Goal: Task Accomplishment & Management: Contribute content

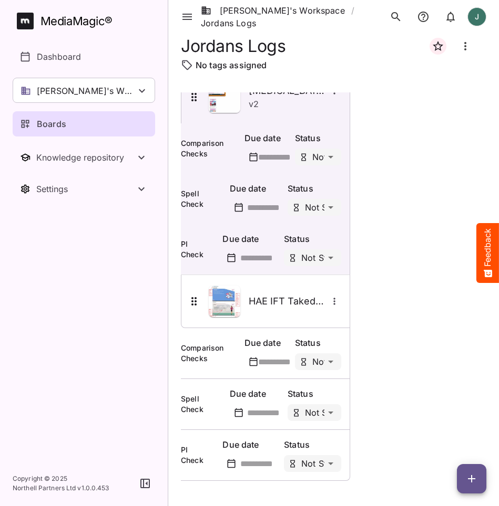
click at [468, 479] on icon "button" at bounding box center [471, 478] width 7 height 7
click at [454, 417] on p "Add new card" at bounding box center [445, 412] width 57 height 13
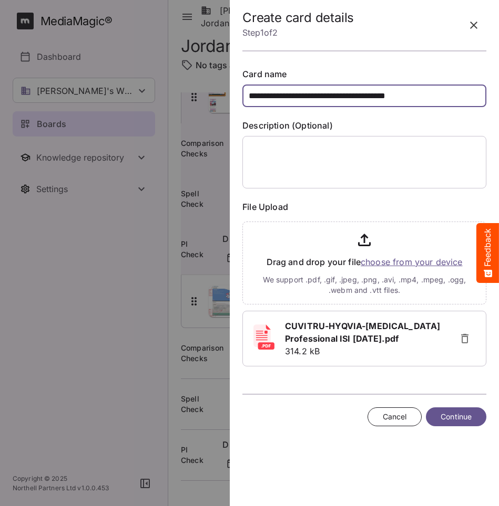
type input "**********"
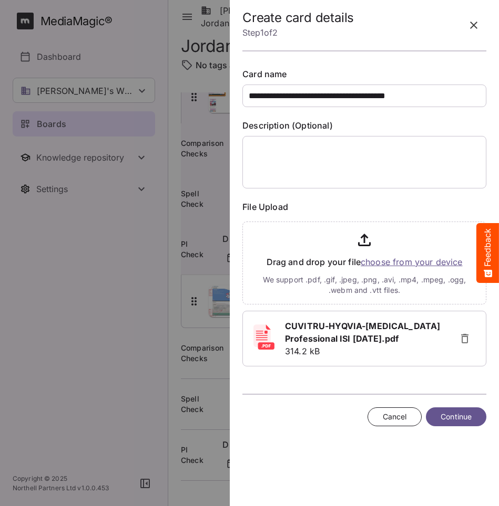
click at [445, 424] on span "Continue" at bounding box center [455, 417] width 31 height 13
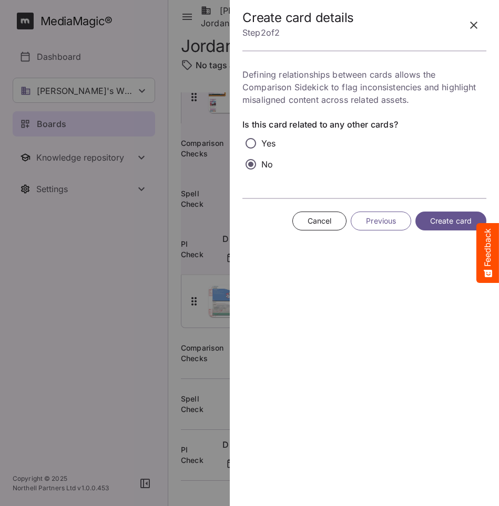
click at [447, 224] on span "Create card" at bounding box center [451, 221] width 42 height 13
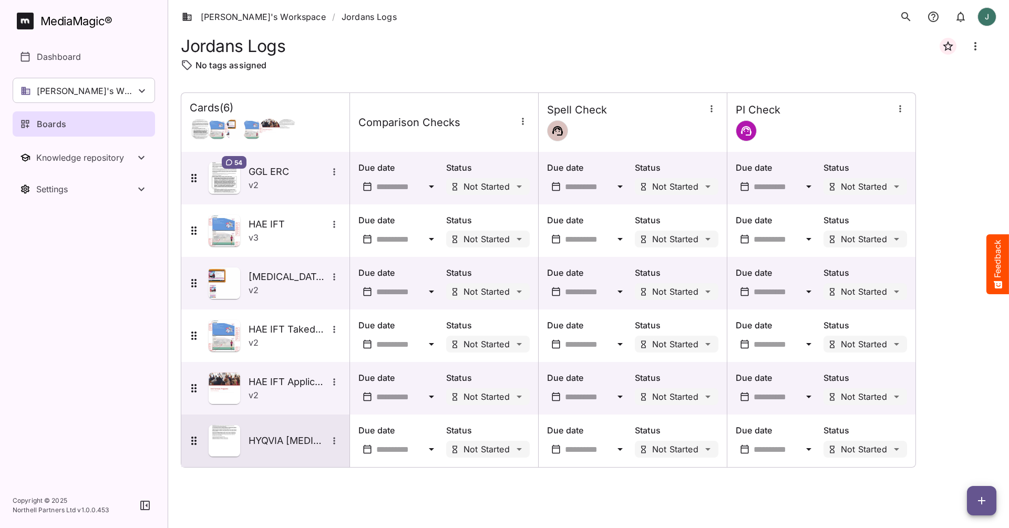
click at [334, 440] on icon "More options for HYQVIA Gammagard Liquid Professional ISI v2" at bounding box center [334, 440] width 2 height 7
click at [336, 441] on div at bounding box center [504, 264] width 1009 height 528
click at [335, 441] on icon "More options for HYQVIA Gammagard Liquid Professional ISI v2" at bounding box center [334, 441] width 11 height 11
drag, startPoint x: 311, startPoint y: 441, endPoint x: 324, endPoint y: 441, distance: 12.6
click at [312, 441] on div at bounding box center [504, 264] width 1009 height 528
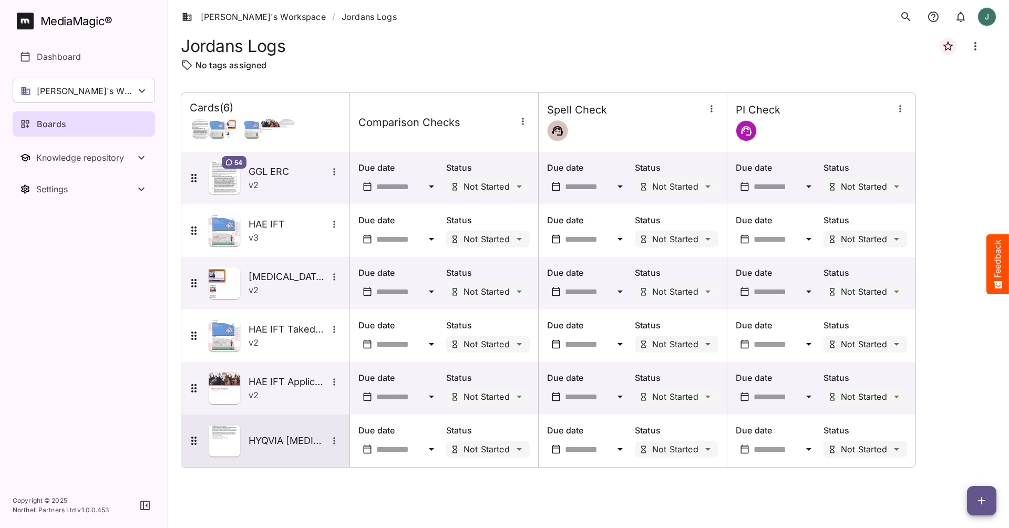
click at [332, 439] on icon "More options for HYQVIA Gammagard Liquid Professional ISI v2" at bounding box center [334, 441] width 11 height 11
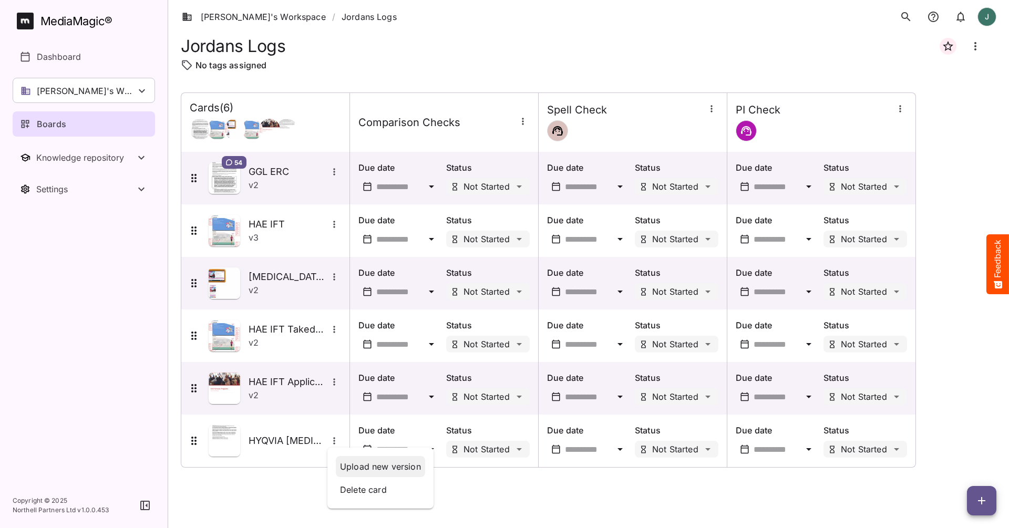
click at [369, 465] on p "Upload new version" at bounding box center [380, 466] width 81 height 13
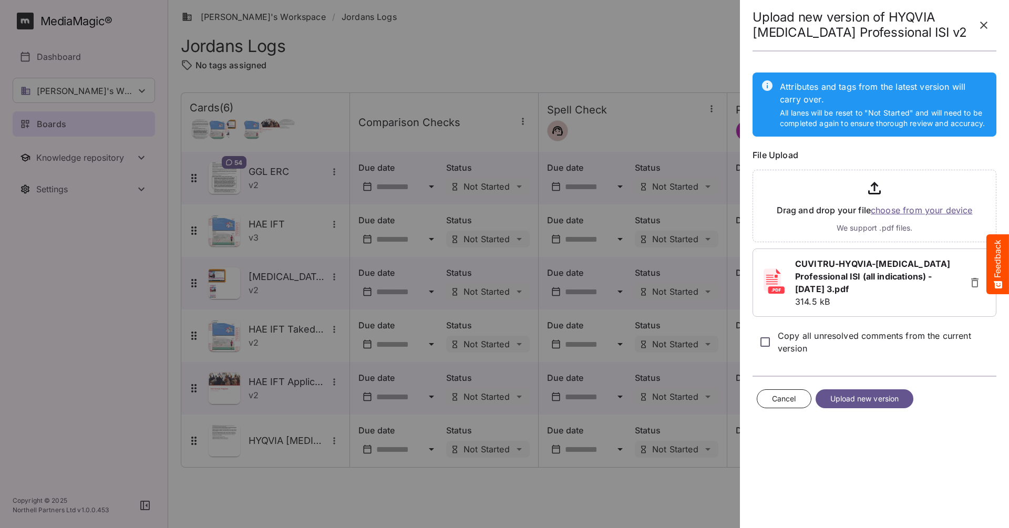
click at [885, 401] on span "Upload new version" at bounding box center [864, 398] width 69 height 13
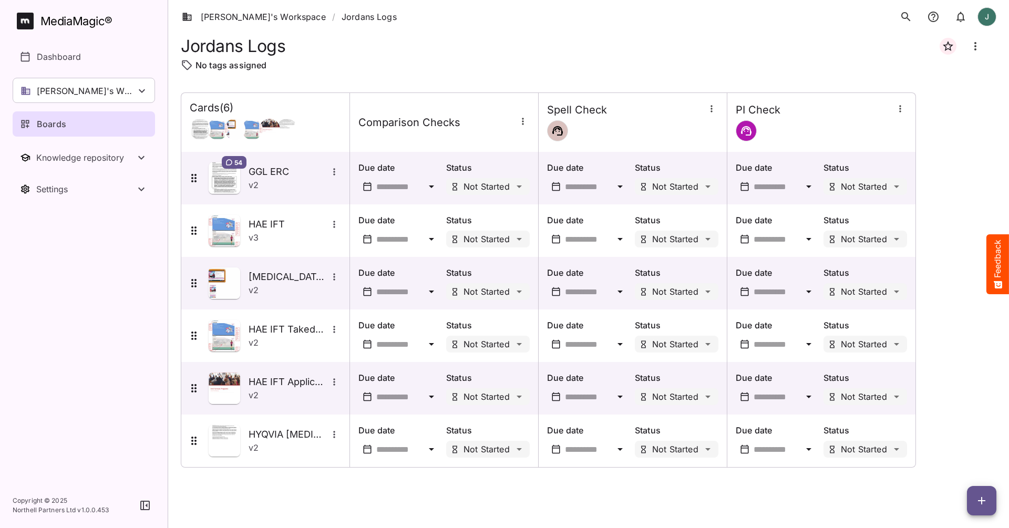
click at [488, 429] on p "Status" at bounding box center [488, 430] width 84 height 13
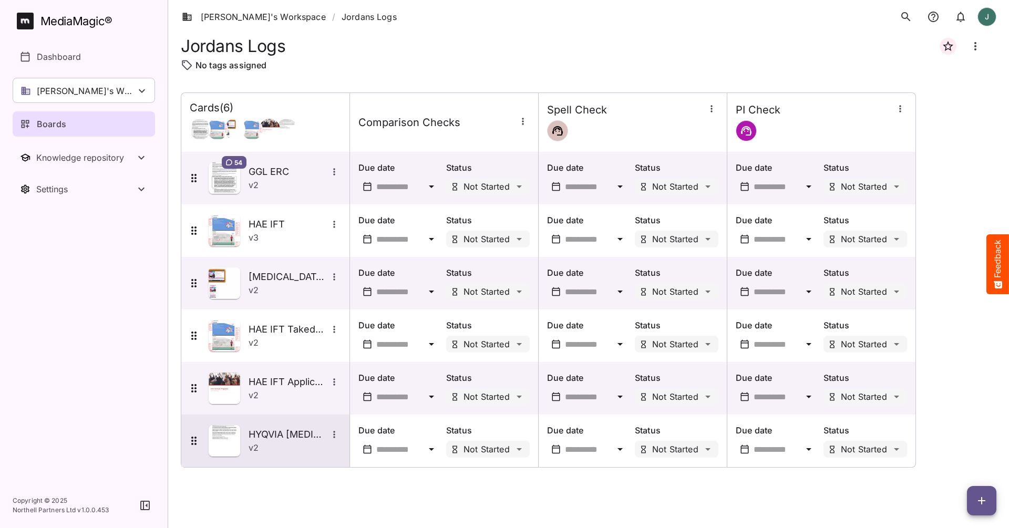
click at [313, 432] on h5 "HYQVIA [MEDICAL_DATA] Professional ISI v2" at bounding box center [287, 434] width 79 height 13
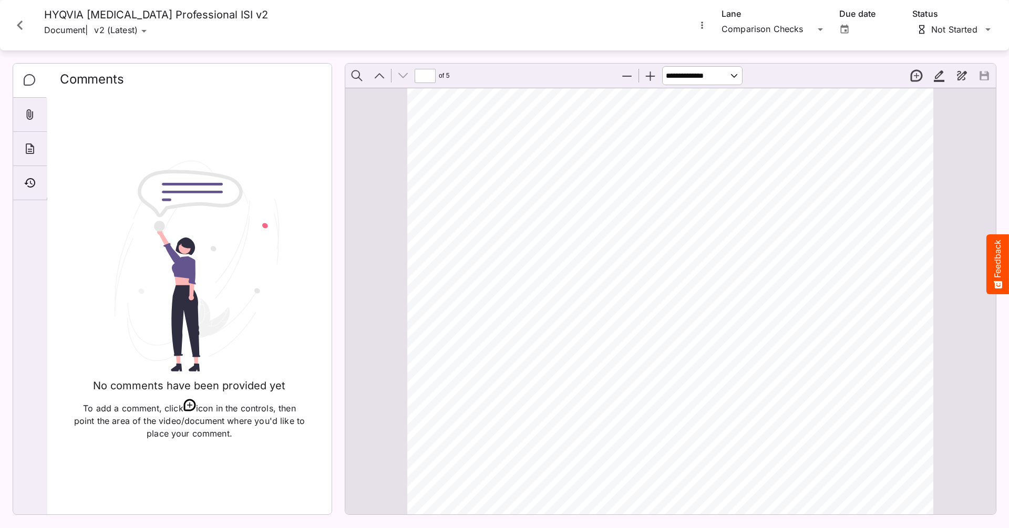
scroll to position [2922, 0]
click at [701, 26] on icon "More options for HYQVIA Gammagard Liquid Professional ISI v2" at bounding box center [702, 25] width 11 height 11
click at [725, 75] on p "Compare versions" at bounding box center [755, 74] width 95 height 13
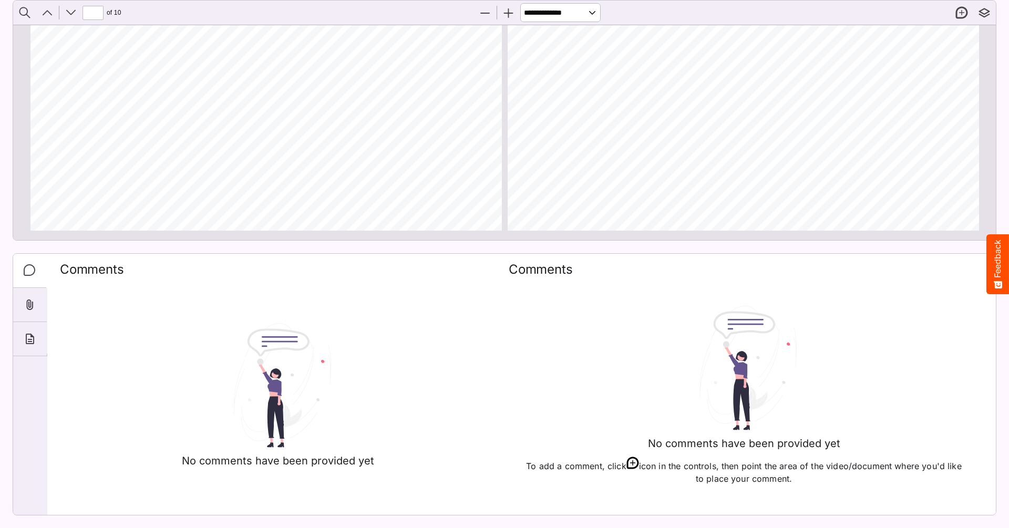
scroll to position [74, 0]
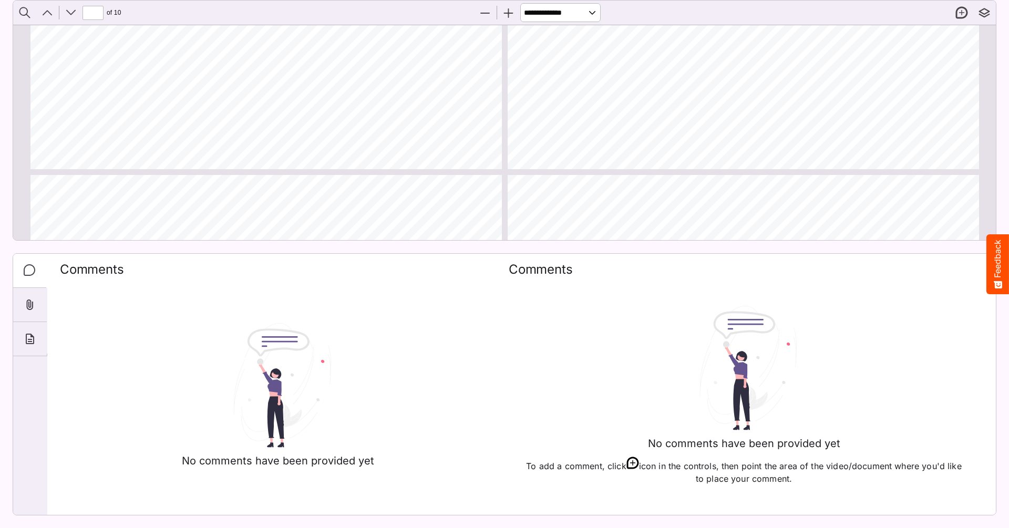
type input "*"
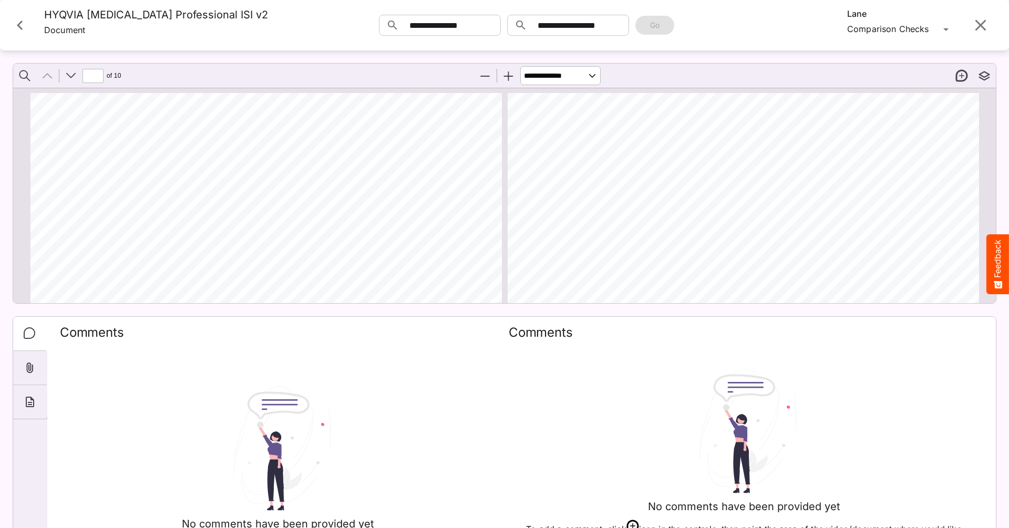
scroll to position [0, 0]
click at [24, 35] on icon "Close card" at bounding box center [20, 25] width 19 height 19
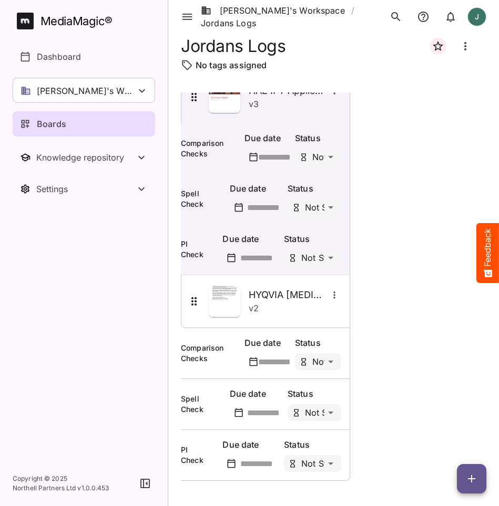
click at [474, 480] on icon "button" at bounding box center [471, 479] width 13 height 13
click at [436, 436] on p "Add new lane" at bounding box center [445, 435] width 57 height 13
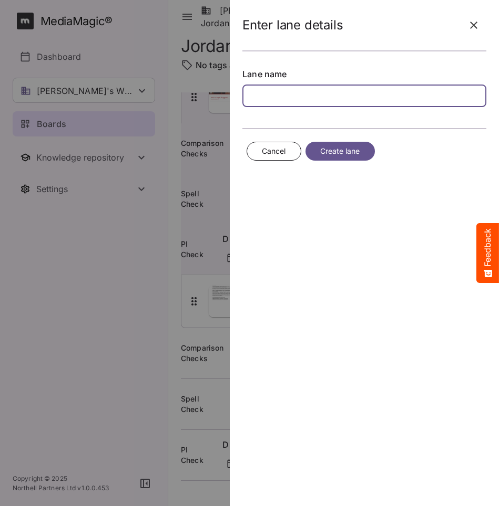
type input "*"
type input "******"
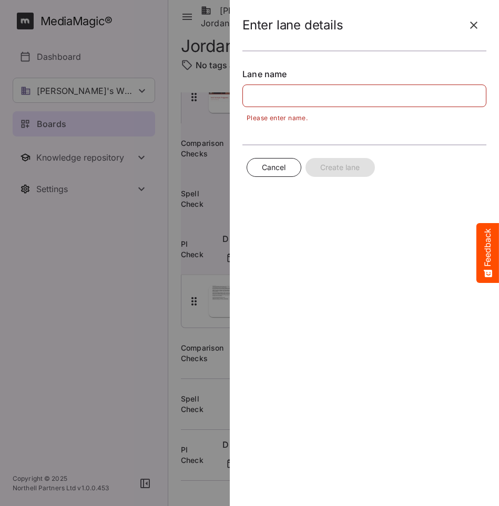
click at [286, 170] on span "Cancel" at bounding box center [274, 167] width 24 height 13
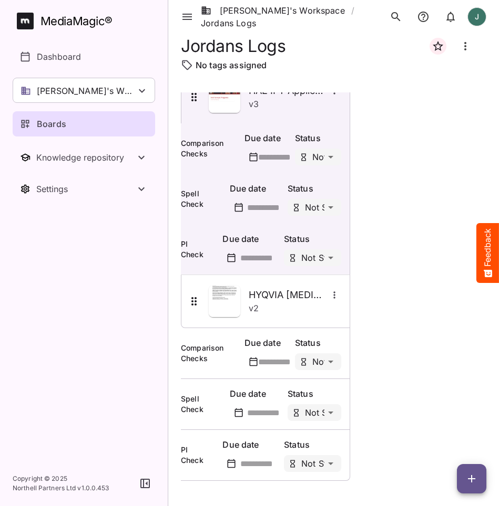
click at [469, 481] on icon "button" at bounding box center [471, 479] width 13 height 13
click at [453, 413] on p "Add new card" at bounding box center [445, 412] width 57 height 13
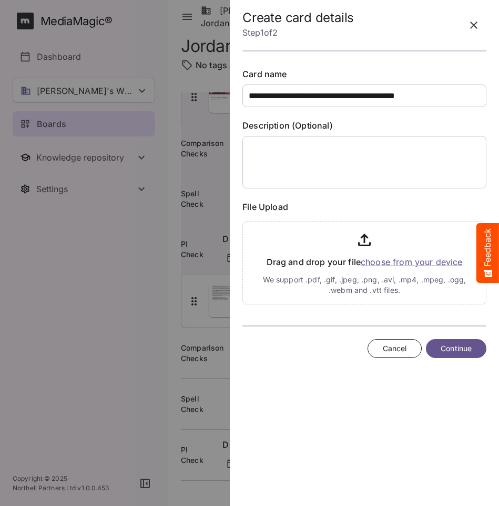
type input "**********"
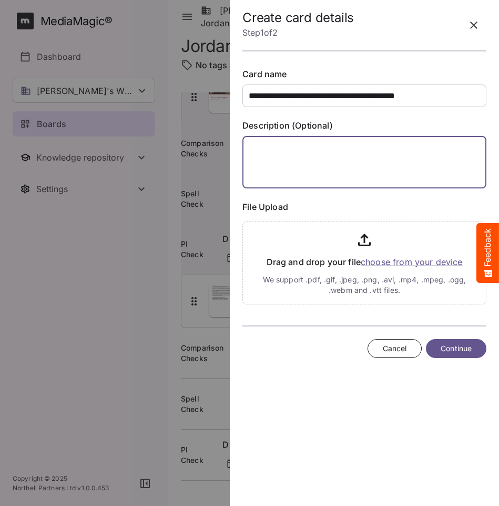
click at [364, 162] on textarea at bounding box center [364, 162] width 244 height 53
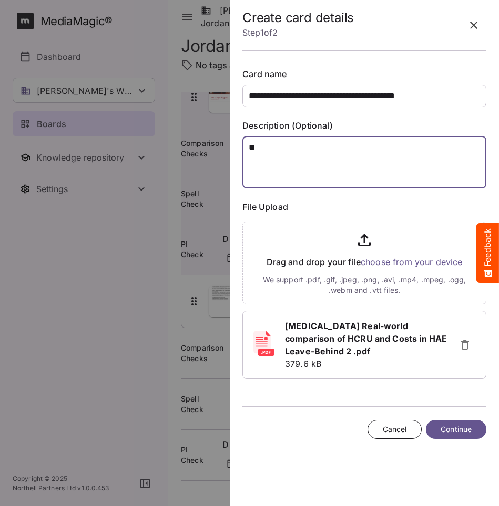
type textarea "**"
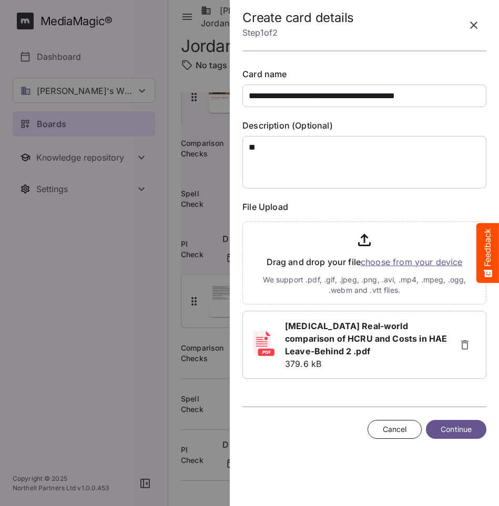
click at [465, 431] on span "Continue" at bounding box center [455, 429] width 31 height 13
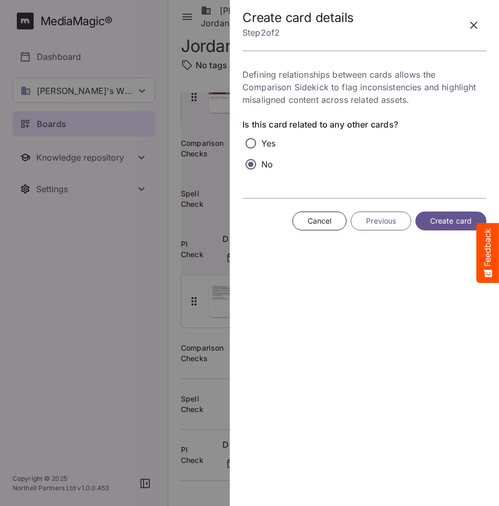
click at [435, 218] on span "Create card" at bounding box center [451, 221] width 42 height 13
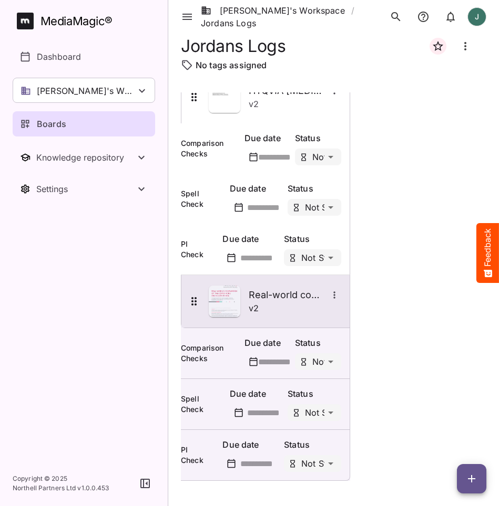
scroll to position [1043, 0]
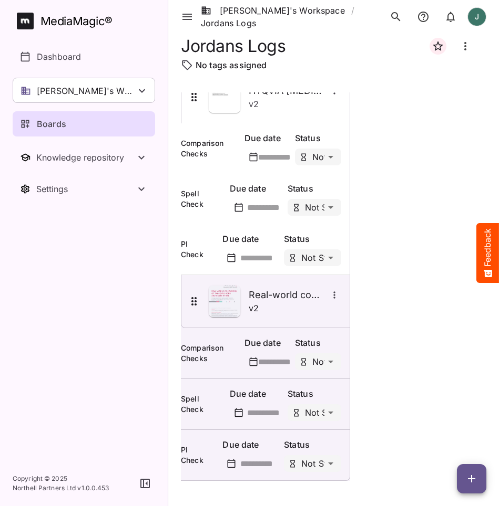
click at [205, 353] on td "Due date Status Not Started" at bounding box center [265, 353] width 169 height 51
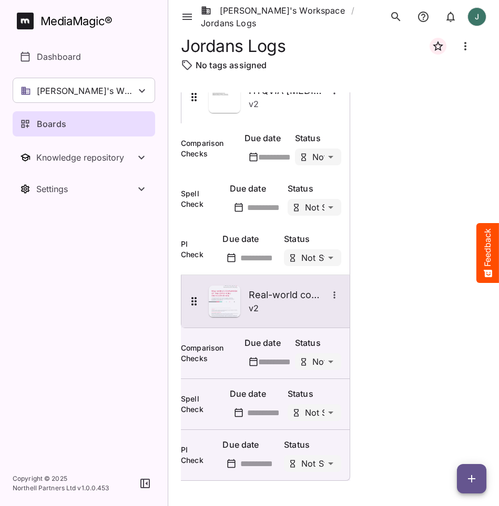
click at [231, 294] on img at bounding box center [225, 302] width 32 height 32
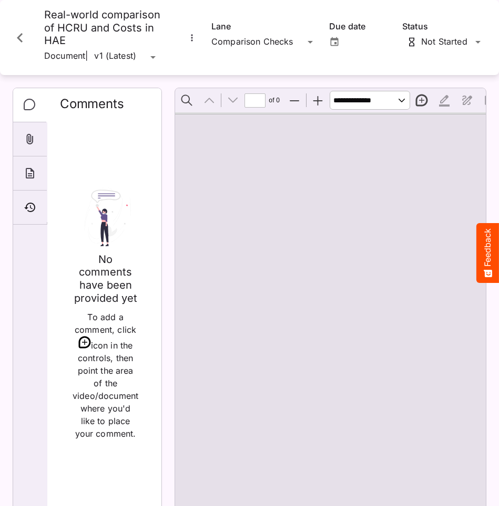
type input "*"
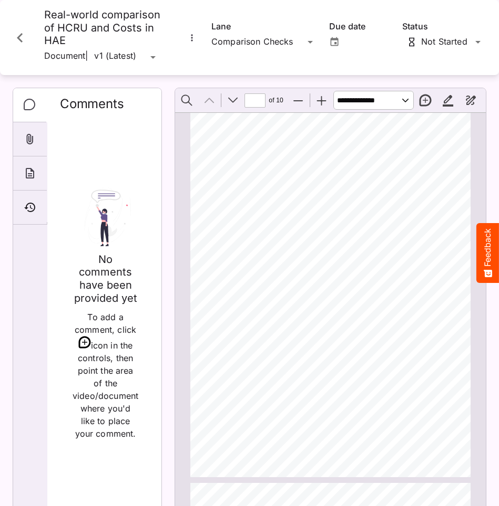
click at [194, 37] on icon "More options for Real-world comparison of HCRU and Costs in HAE" at bounding box center [191, 38] width 11 height 11
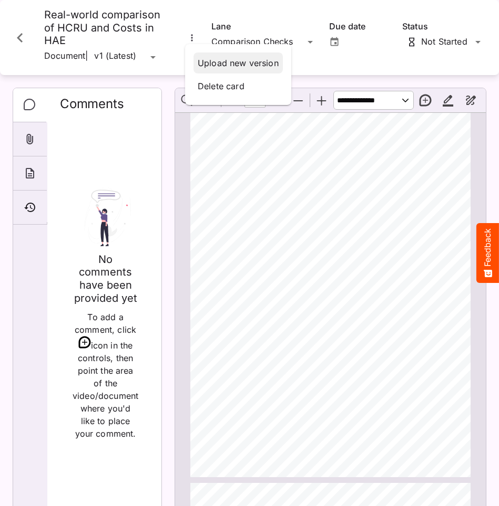
click at [215, 66] on p "Upload new version" at bounding box center [238, 63] width 81 height 13
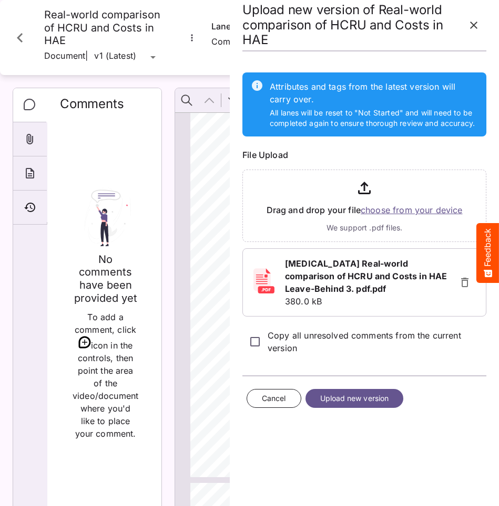
click at [380, 396] on span "Upload new version" at bounding box center [354, 398] width 69 height 13
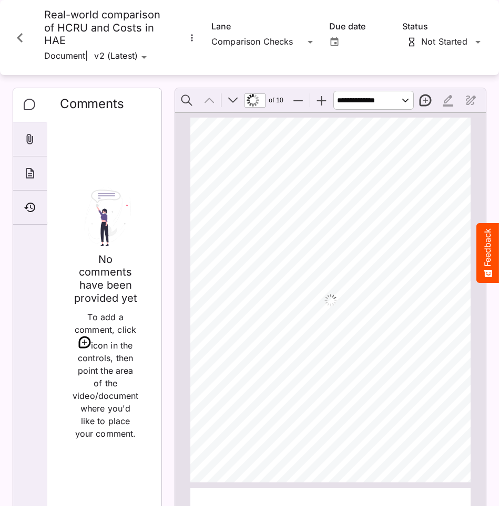
scroll to position [5, 0]
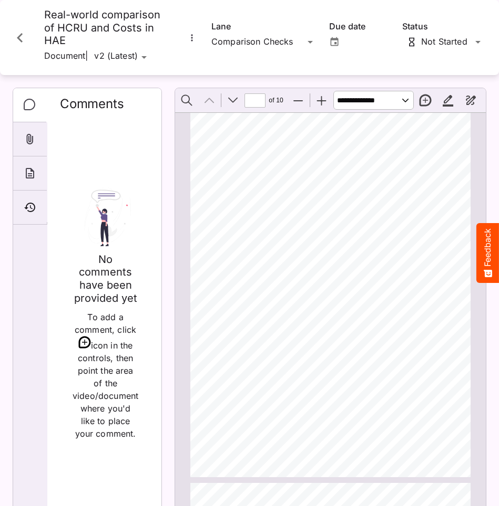
click at [193, 37] on icon "More options for Real-world comparison of HCRU and Costs in HAE" at bounding box center [191, 38] width 11 height 11
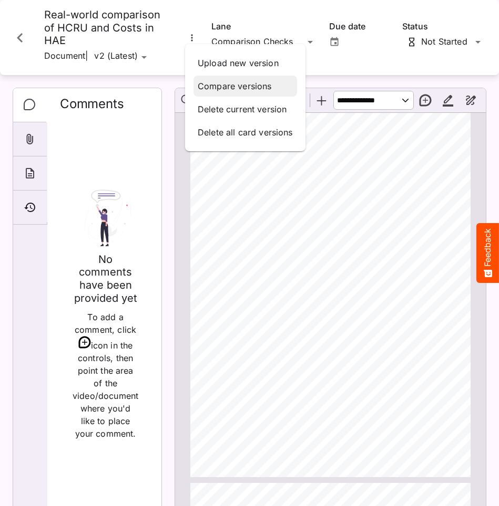
click at [218, 86] on p "Compare versions" at bounding box center [245, 86] width 95 height 13
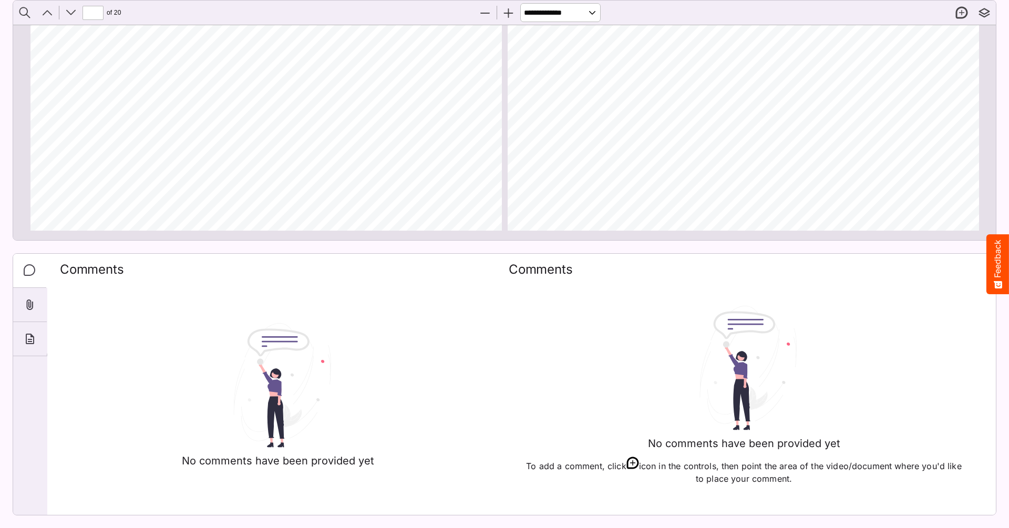
scroll to position [74, 0]
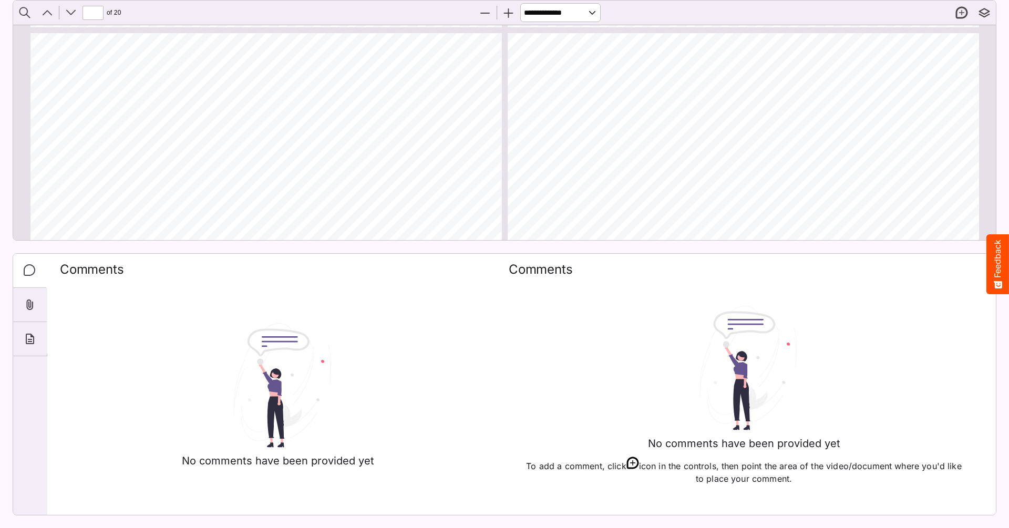
type input "*"
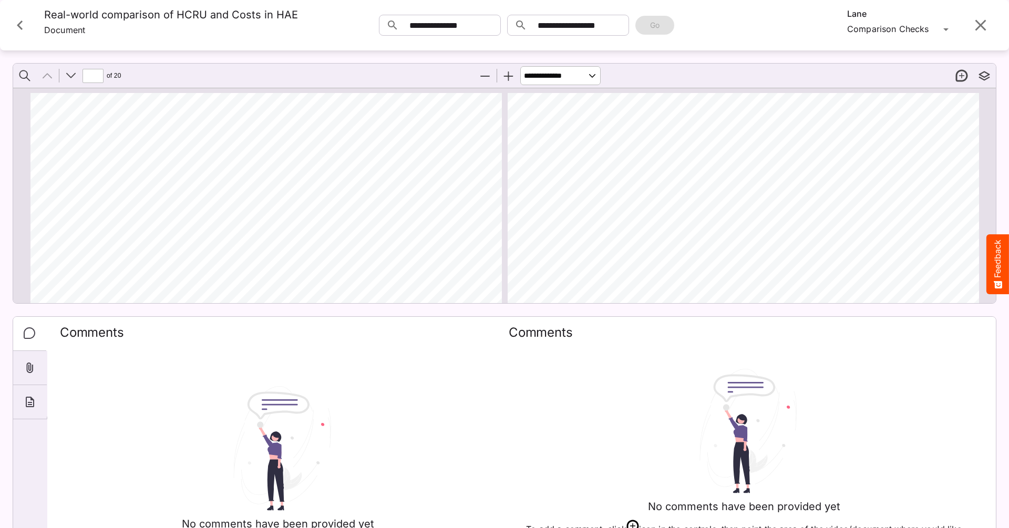
scroll to position [0, 0]
click at [23, 29] on icon "Close card" at bounding box center [20, 25] width 19 height 19
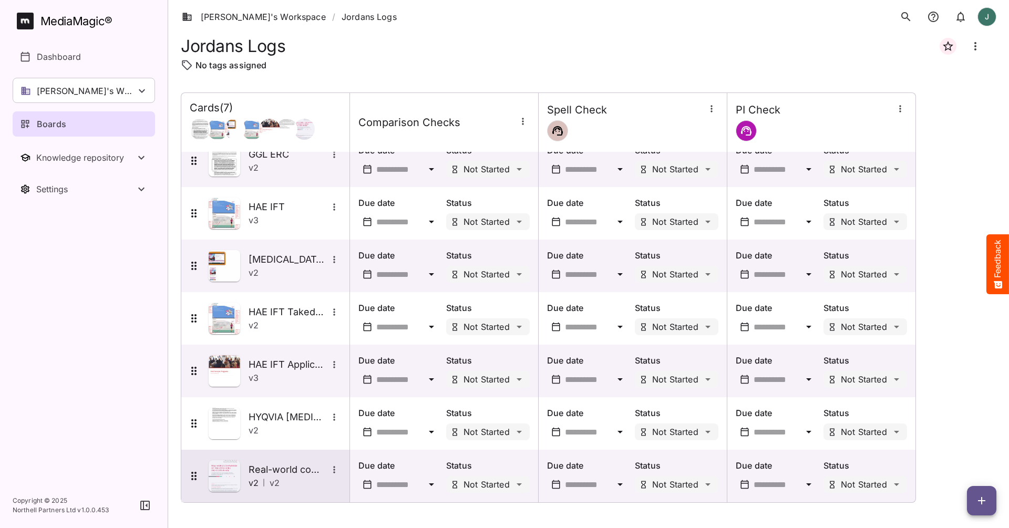
click at [236, 476] on img at bounding box center [225, 476] width 32 height 32
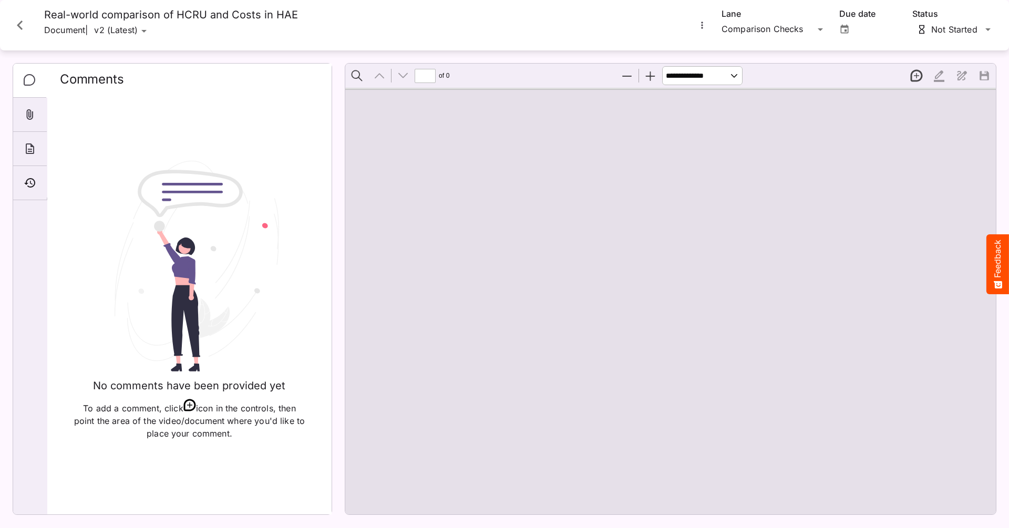
type input "*"
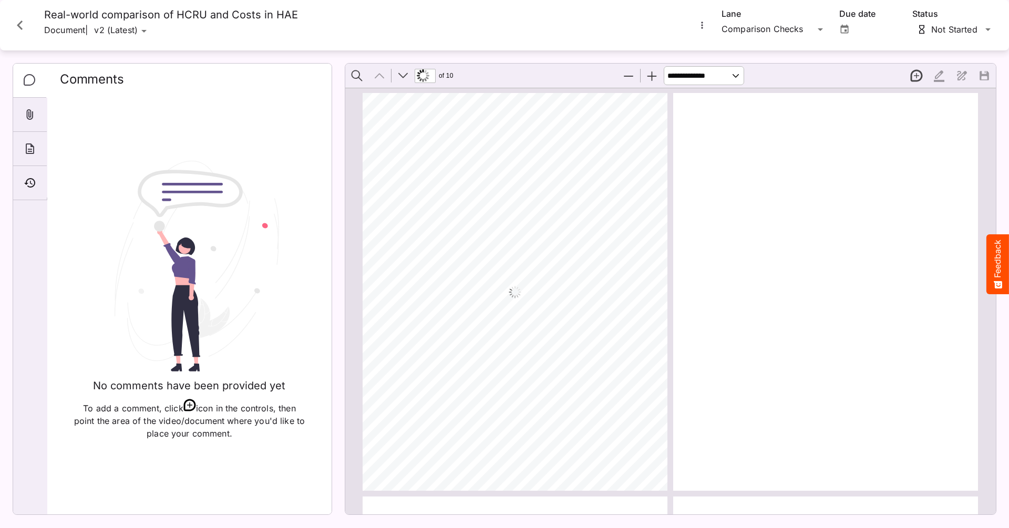
scroll to position [5, 0]
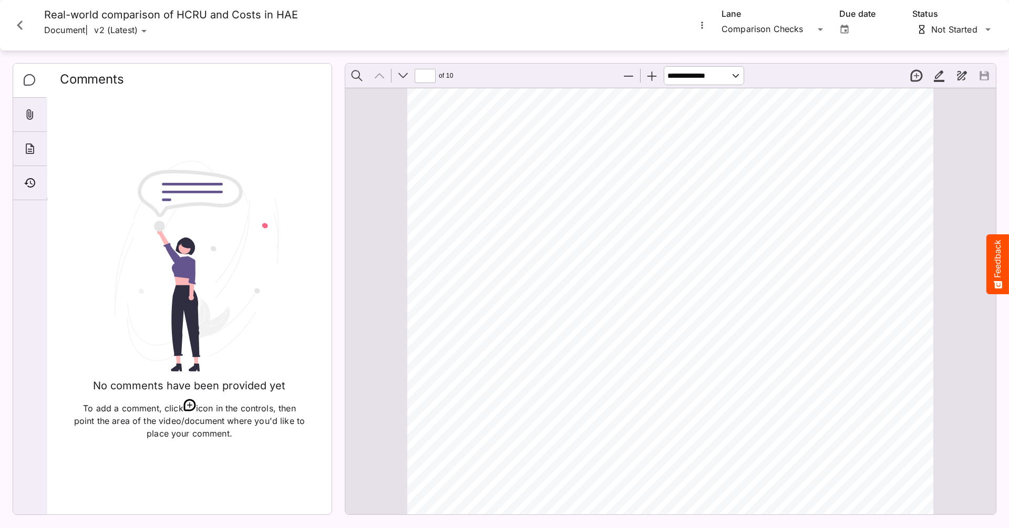
click at [703, 32] on div "Comparison Checks Lane Due date Not Started Status" at bounding box center [845, 25] width 301 height 34
click at [704, 28] on icon "More options for Real-world comparison of HCRU and Costs in HAE" at bounding box center [702, 25] width 11 height 11
click at [742, 50] on p "Upload new version" at bounding box center [755, 51] width 95 height 13
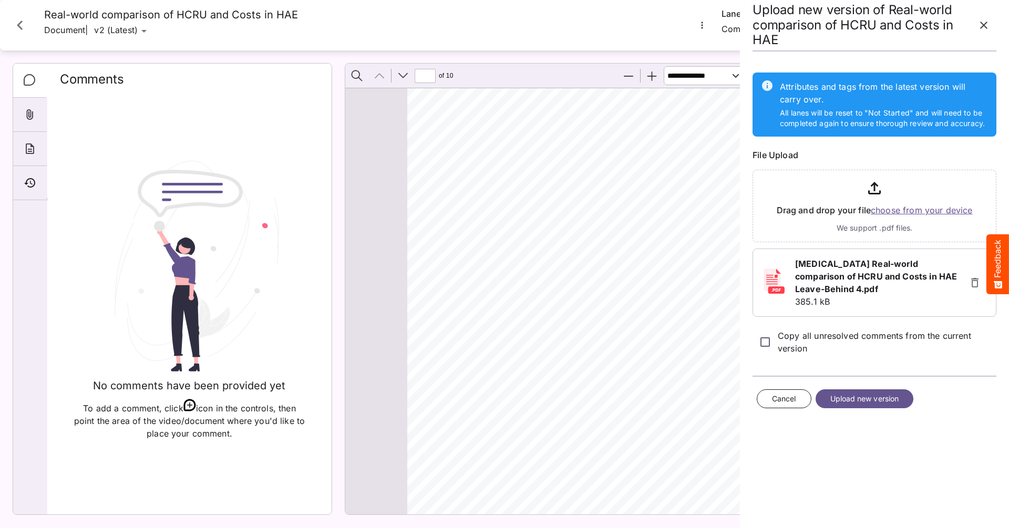
click at [873, 401] on span "Upload new version" at bounding box center [864, 398] width 69 height 13
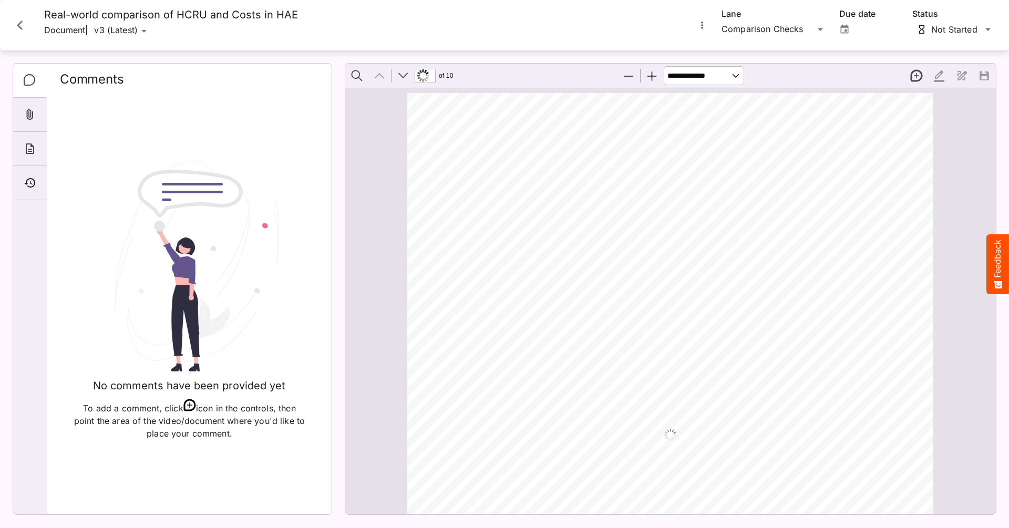
scroll to position [5, 0]
click at [701, 24] on icon "More options for Real-world comparison of HCRU and Costs in HAE" at bounding box center [702, 25] width 11 height 11
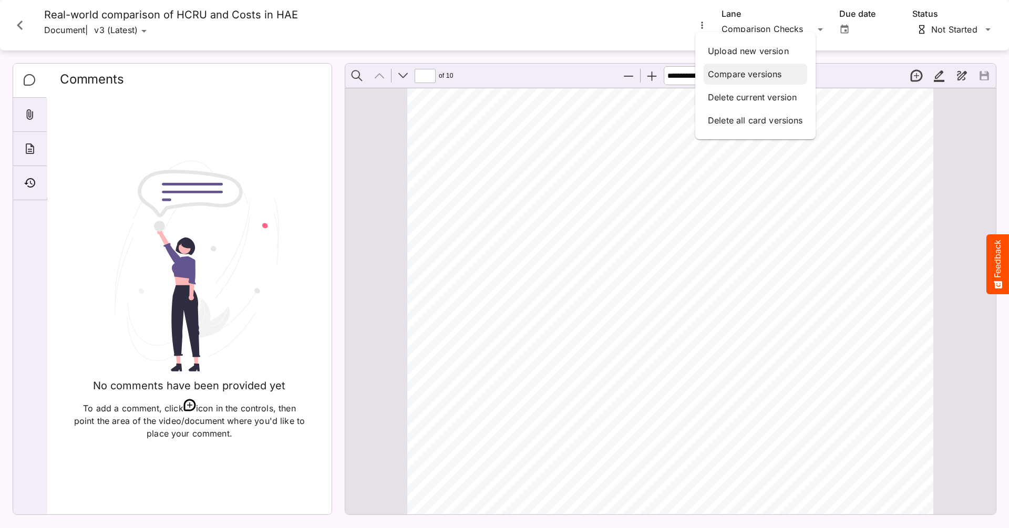
click at [721, 75] on p "Compare versions" at bounding box center [755, 74] width 95 height 13
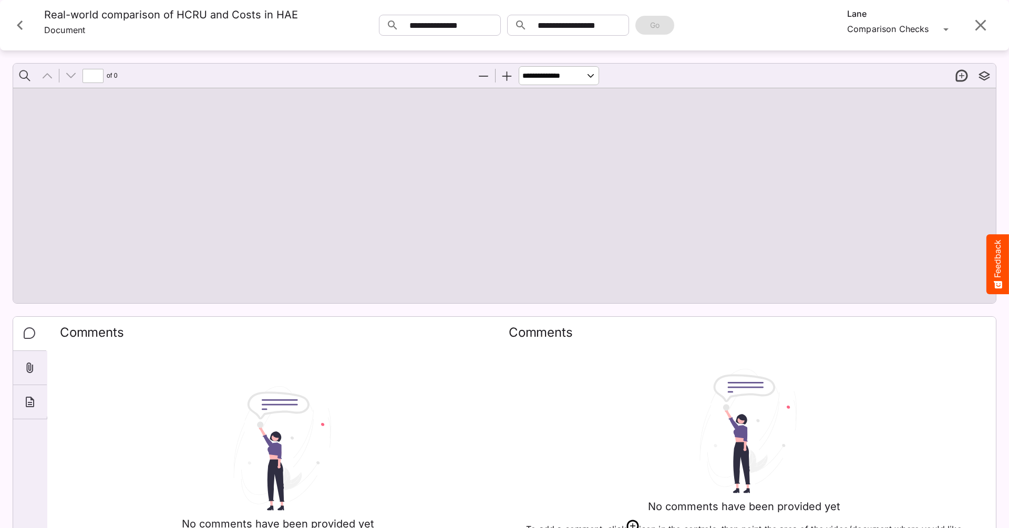
scroll to position [5, 0]
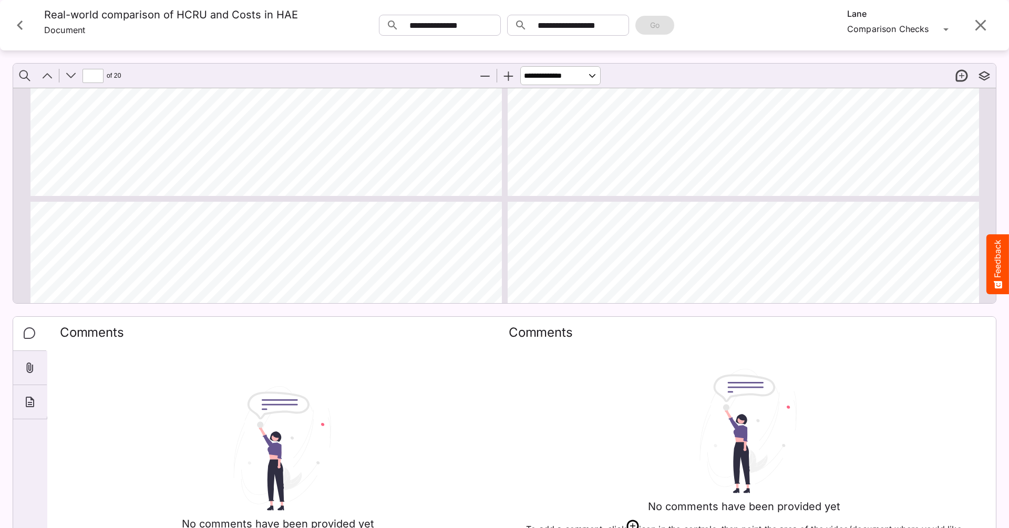
type input "*"
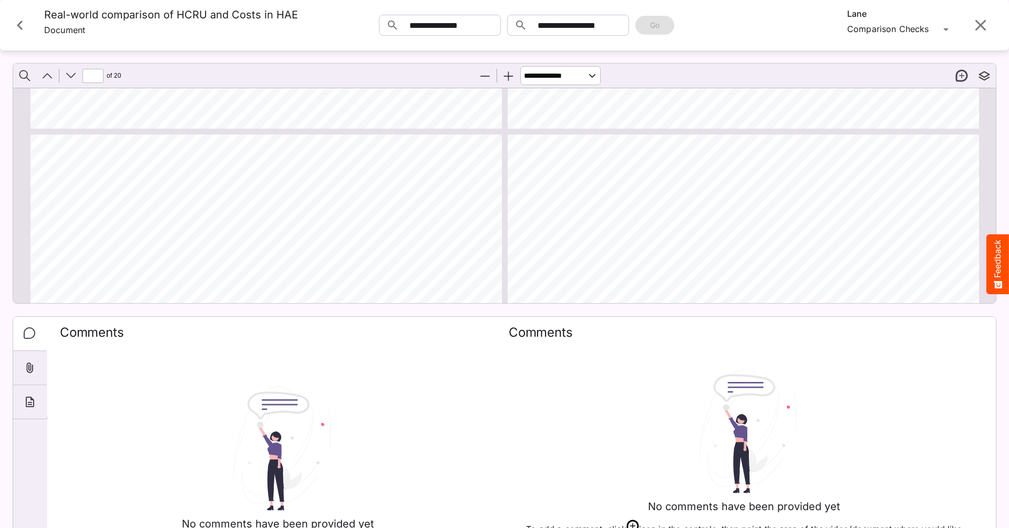
scroll to position [2439, 0]
click at [20, 30] on icon "Close card" at bounding box center [20, 25] width 19 height 19
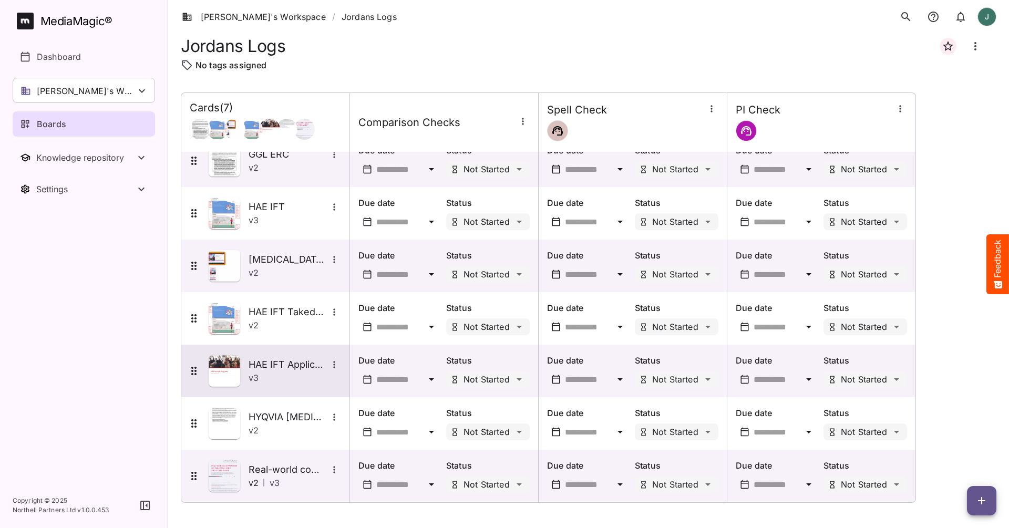
scroll to position [17, 0]
click at [984, 491] on icon "button" at bounding box center [981, 500] width 7 height 7
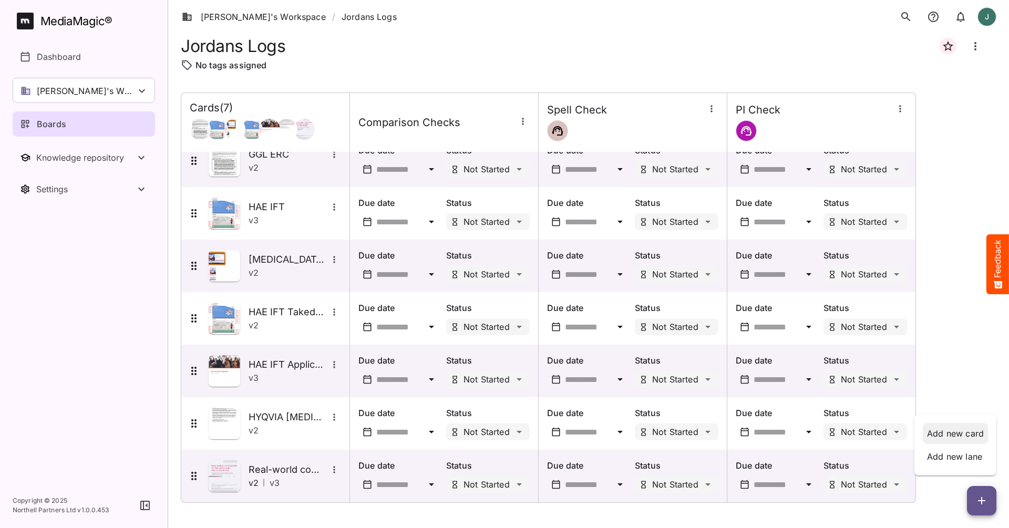
click at [964, 439] on p "Add new card" at bounding box center [955, 433] width 57 height 13
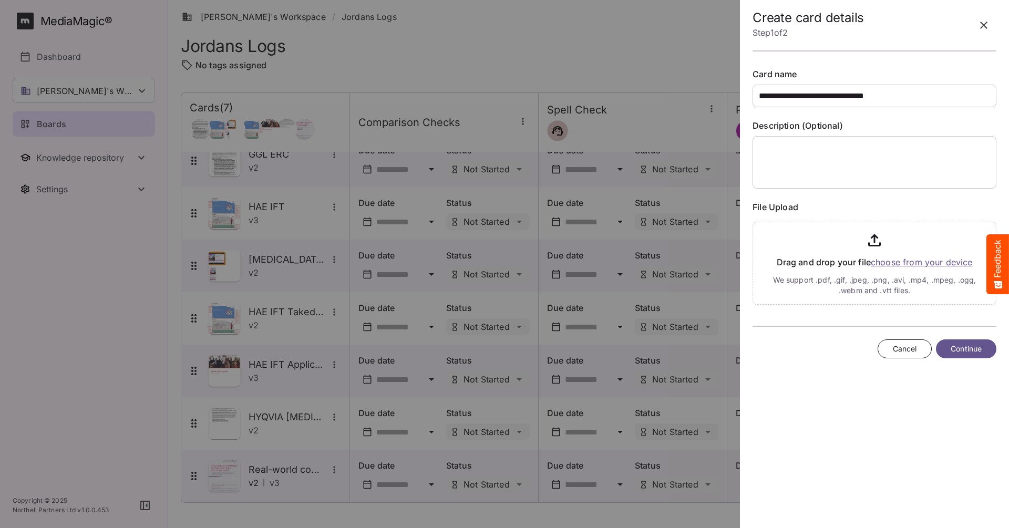
type input "**********"
click at [807, 153] on textarea at bounding box center [874, 162] width 244 height 53
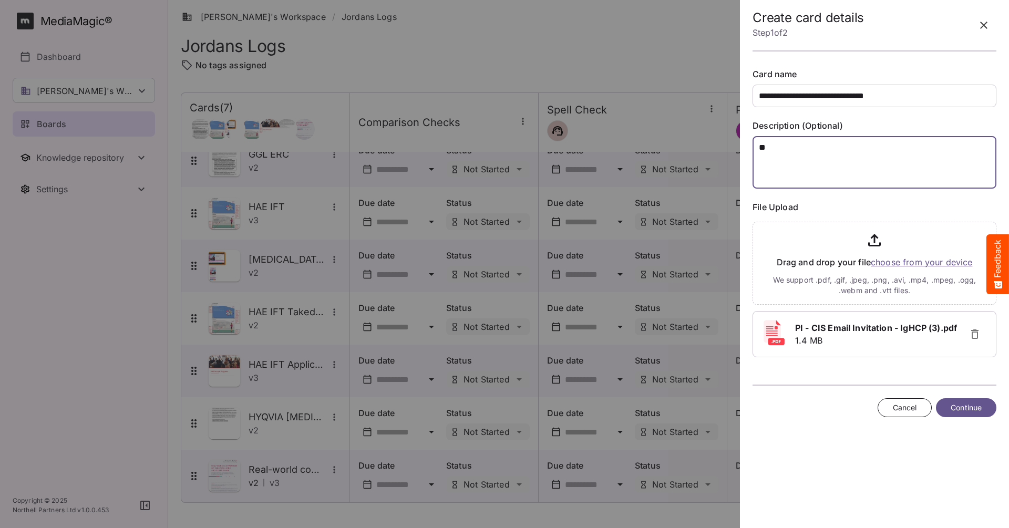
scroll to position [1, 0]
type textarea "**"
click at [966, 407] on span "Continue" at bounding box center [965, 407] width 31 height 13
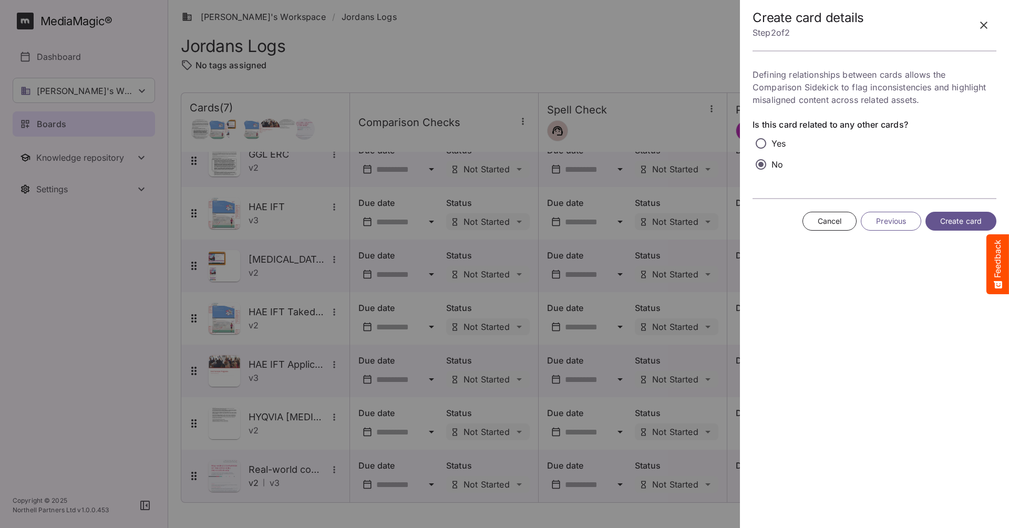
click at [966, 223] on span "Create card" at bounding box center [961, 221] width 42 height 13
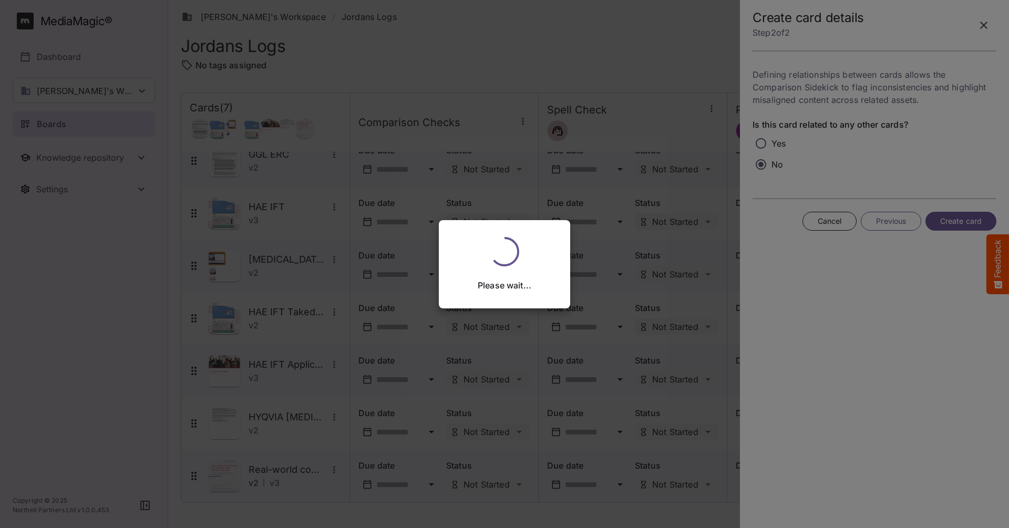
scroll to position [0, 0]
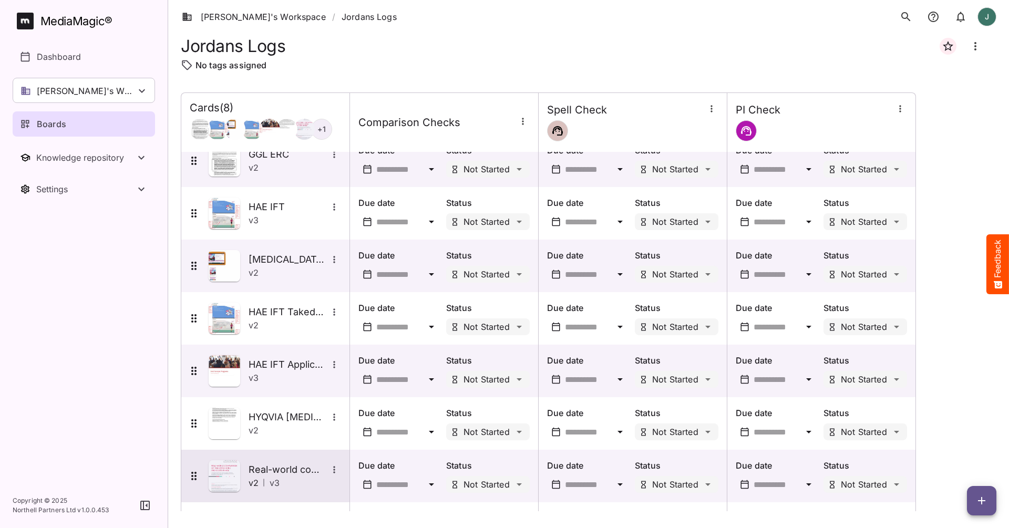
click at [340, 468] on button "More options for Real-world comparison of HCRU and Costs in HAE" at bounding box center [334, 470] width 14 height 14
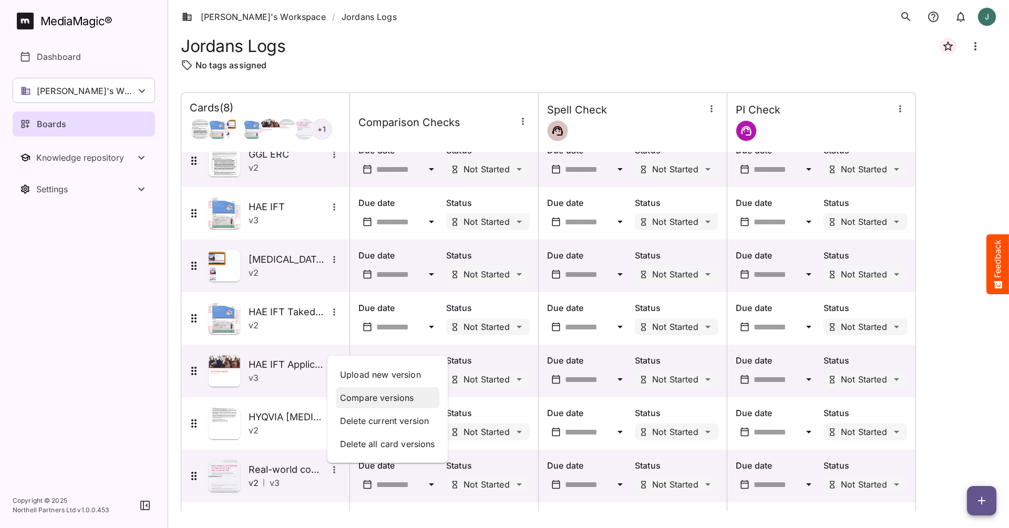
click at [372, 395] on p "Compare versions" at bounding box center [387, 397] width 95 height 13
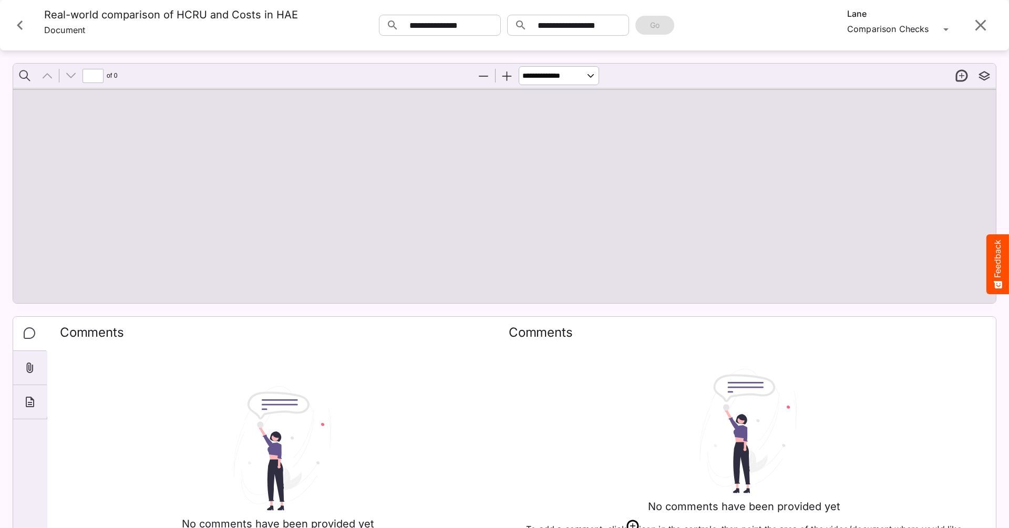
click at [26, 35] on icon "Close card" at bounding box center [20, 25] width 19 height 19
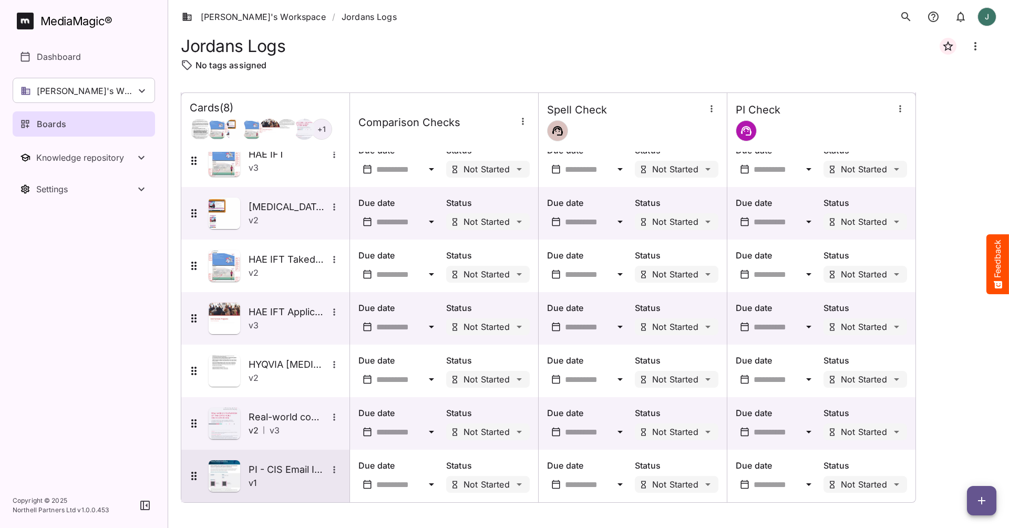
scroll to position [70, 0]
click at [336, 472] on icon "More options for PI - CIS Email Invitation - IgHCP" at bounding box center [334, 469] width 11 height 11
drag, startPoint x: 306, startPoint y: 482, endPoint x: 324, endPoint y: 478, distance: 17.7
click at [306, 481] on div at bounding box center [504, 264] width 1009 height 528
click at [215, 473] on img at bounding box center [225, 476] width 32 height 32
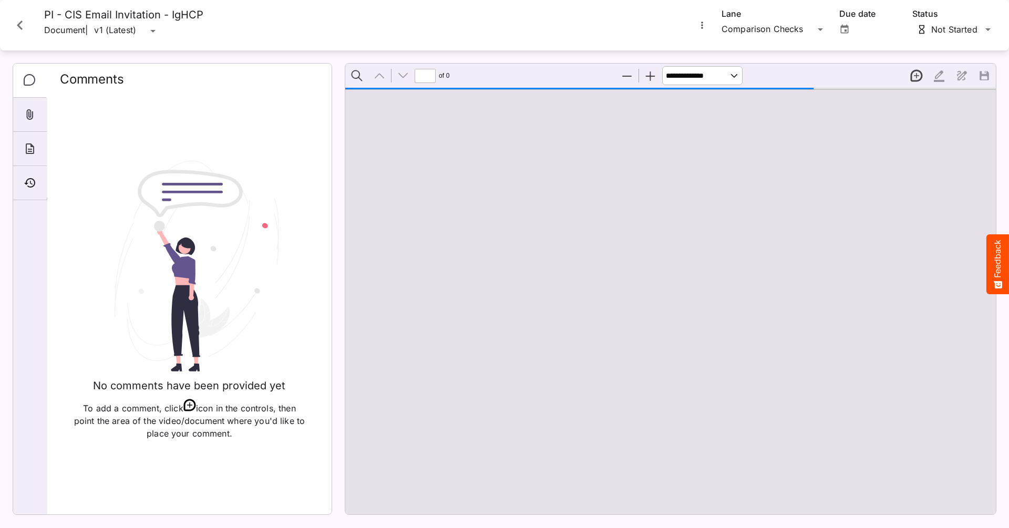
type input "*"
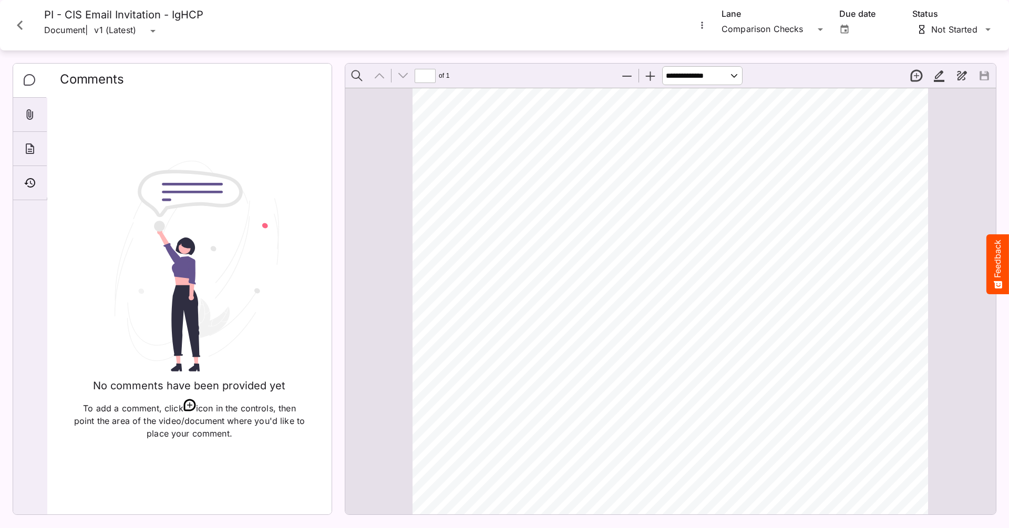
click at [699, 24] on icon "More options for PI - CIS Email Invitation - IgHCP" at bounding box center [702, 25] width 11 height 11
click at [725, 53] on p "Upload new version" at bounding box center [748, 51] width 81 height 13
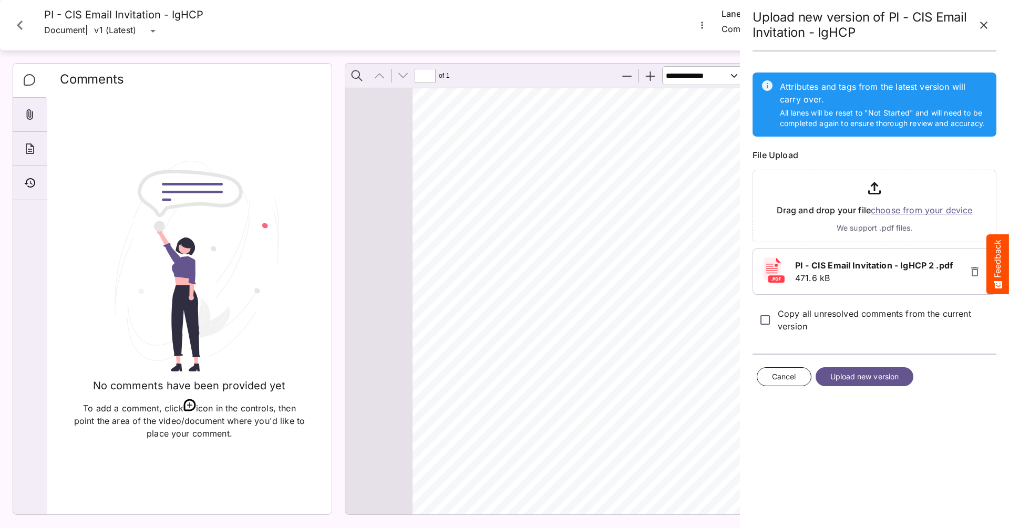
click at [868, 374] on span "Upload new version" at bounding box center [864, 376] width 69 height 13
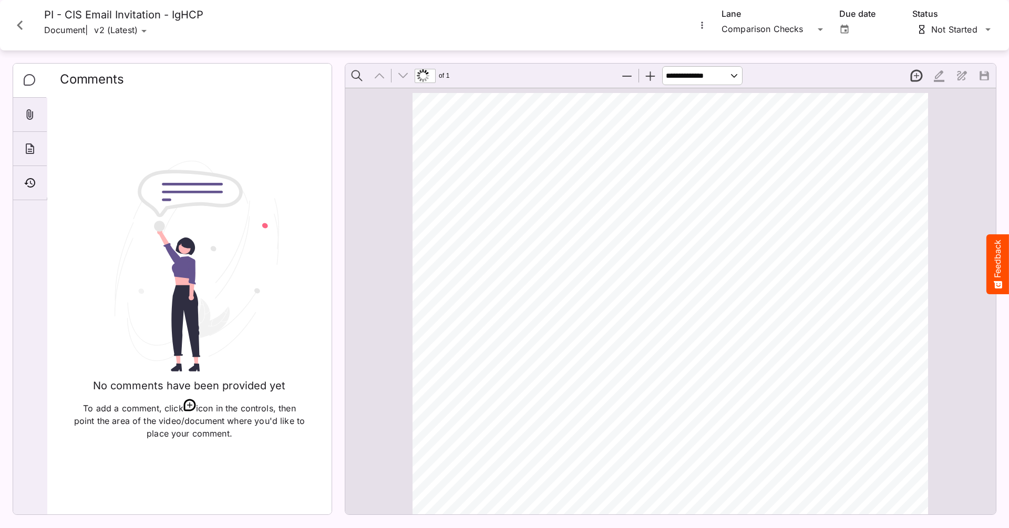
scroll to position [5, 0]
click at [707, 23] on icon "More options for PI - CIS Email Invitation - IgHCP" at bounding box center [702, 25] width 11 height 11
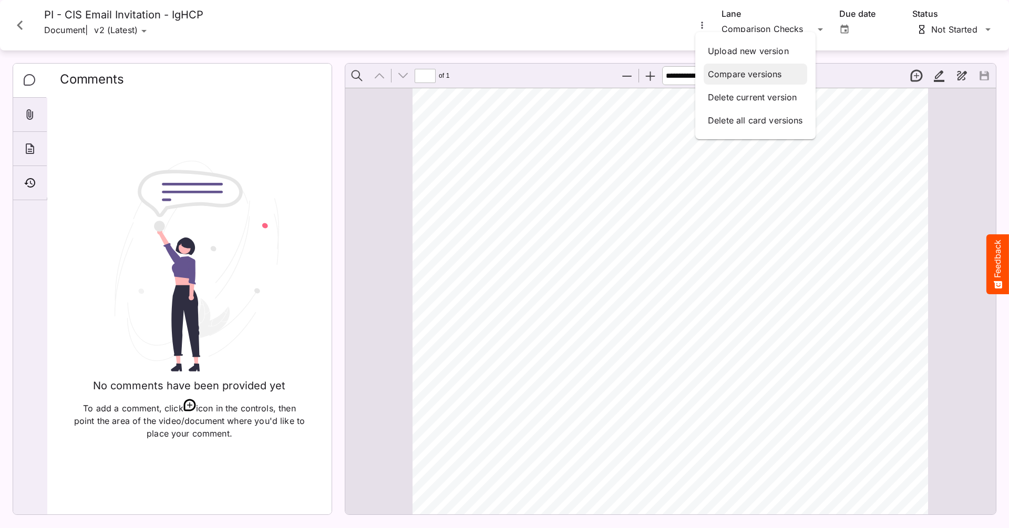
click at [722, 72] on p "Compare versions" at bounding box center [755, 74] width 95 height 13
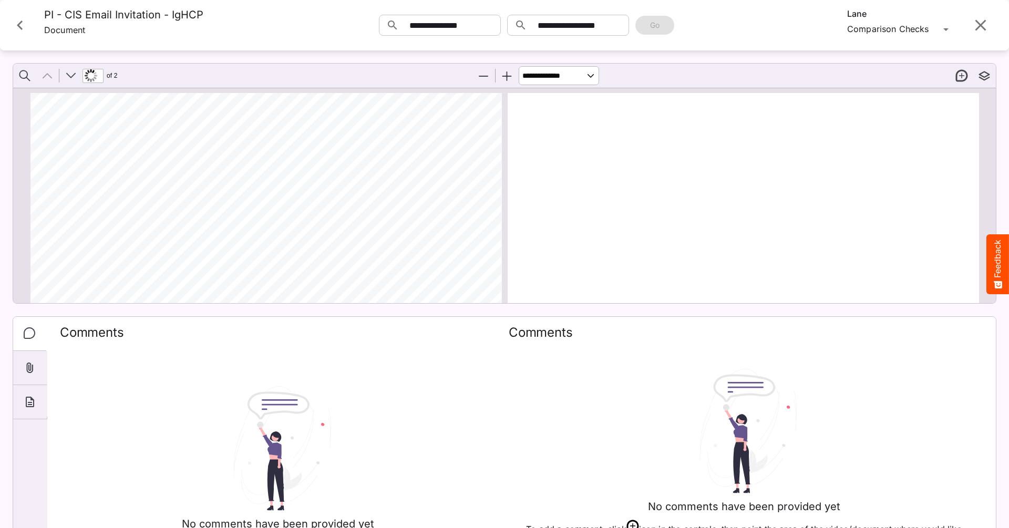
scroll to position [5, 0]
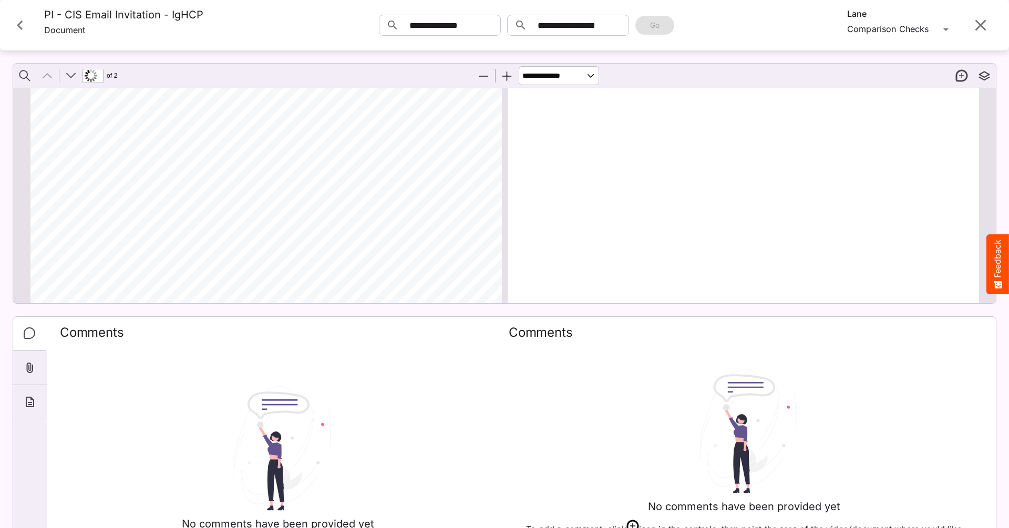
type input "*"
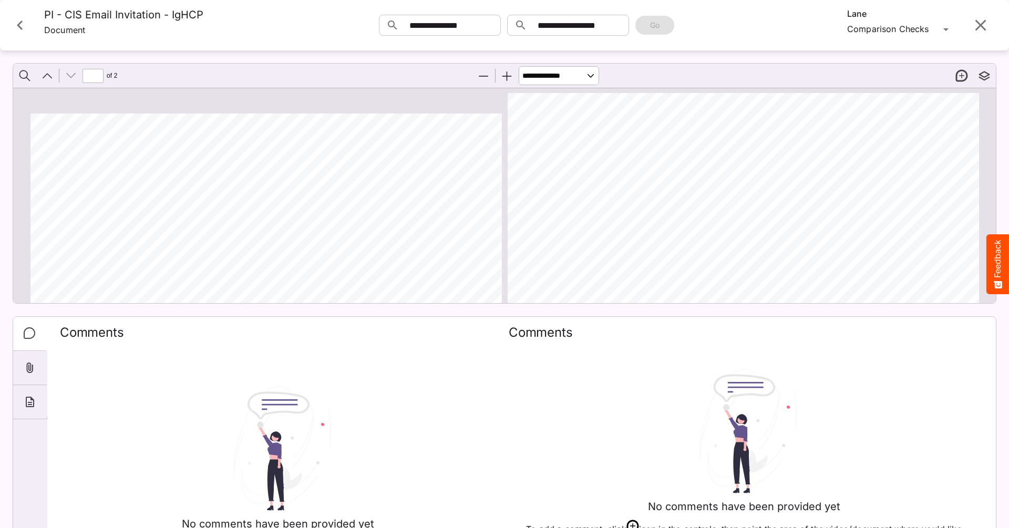
scroll to position [0, 0]
click at [16, 28] on icon "Close card" at bounding box center [20, 25] width 19 height 19
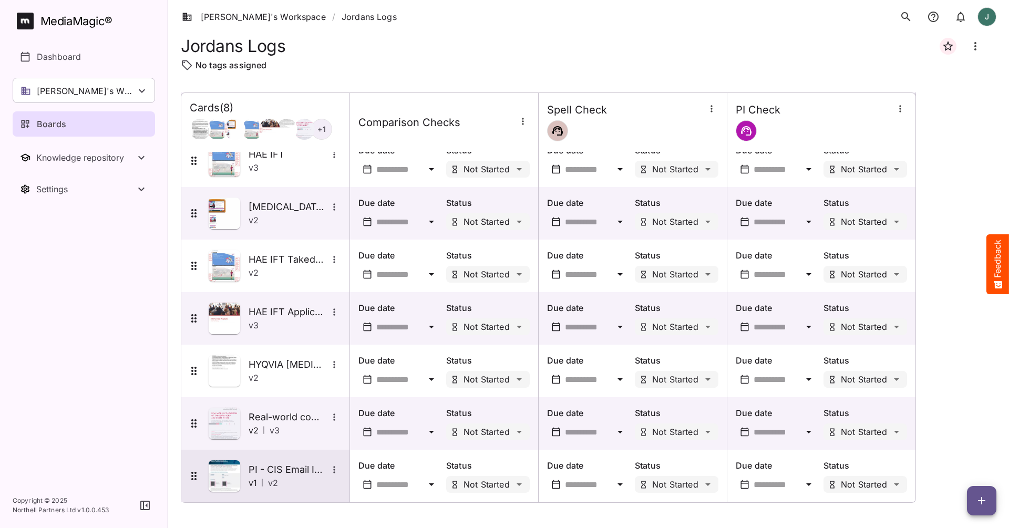
scroll to position [70, 0]
click at [335, 472] on icon "More options for PI - CIS Email Invitation - IgHCP" at bounding box center [334, 469] width 2 height 7
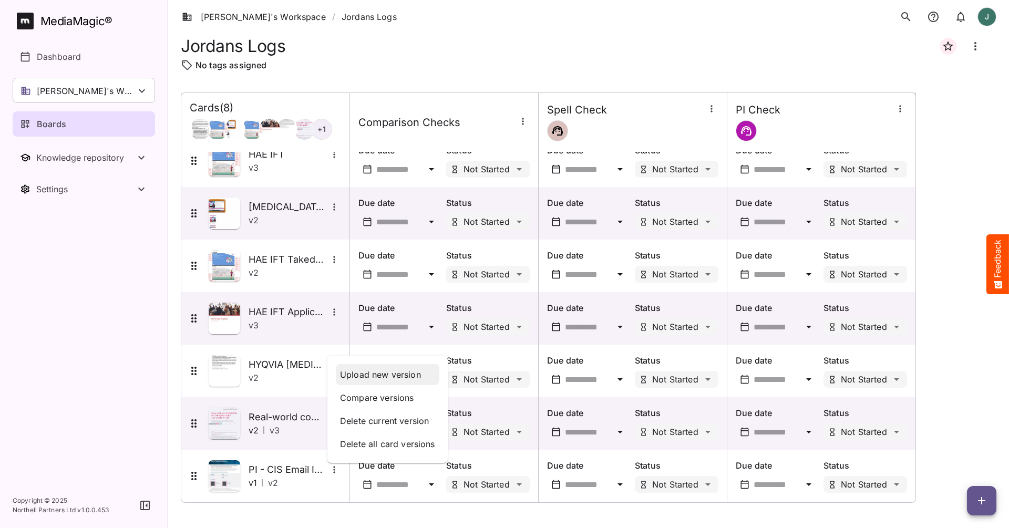
click at [375, 378] on p "Upload new version" at bounding box center [387, 374] width 95 height 13
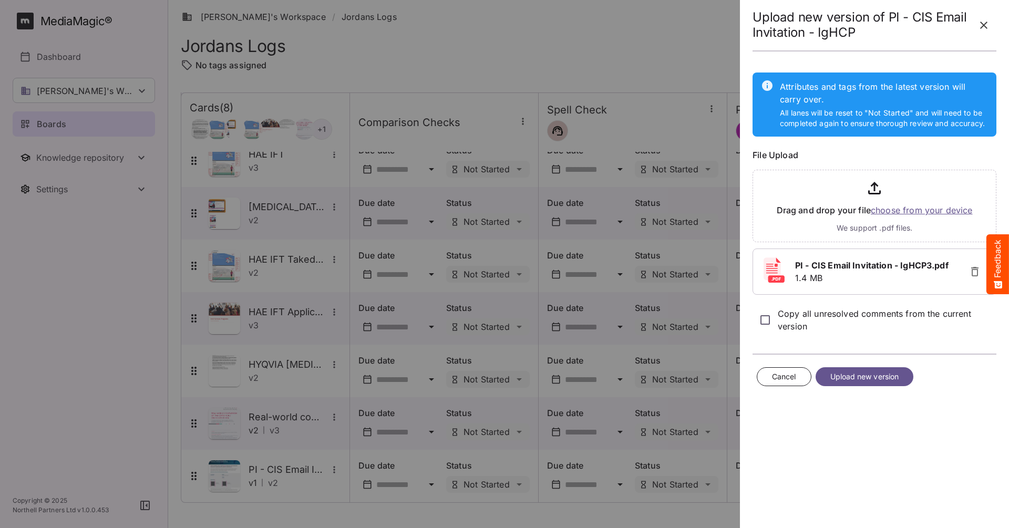
click at [875, 372] on span "Upload new version" at bounding box center [864, 376] width 69 height 13
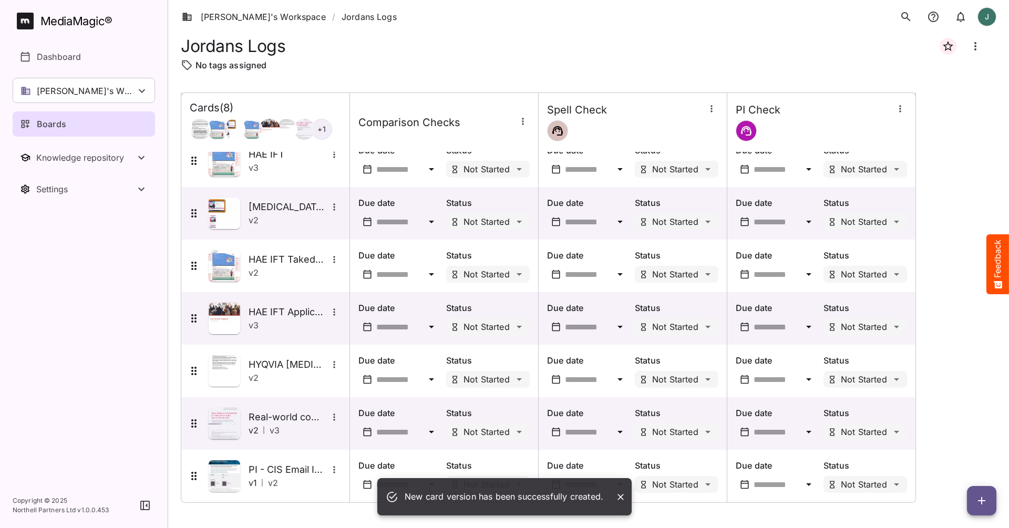
scroll to position [0, 0]
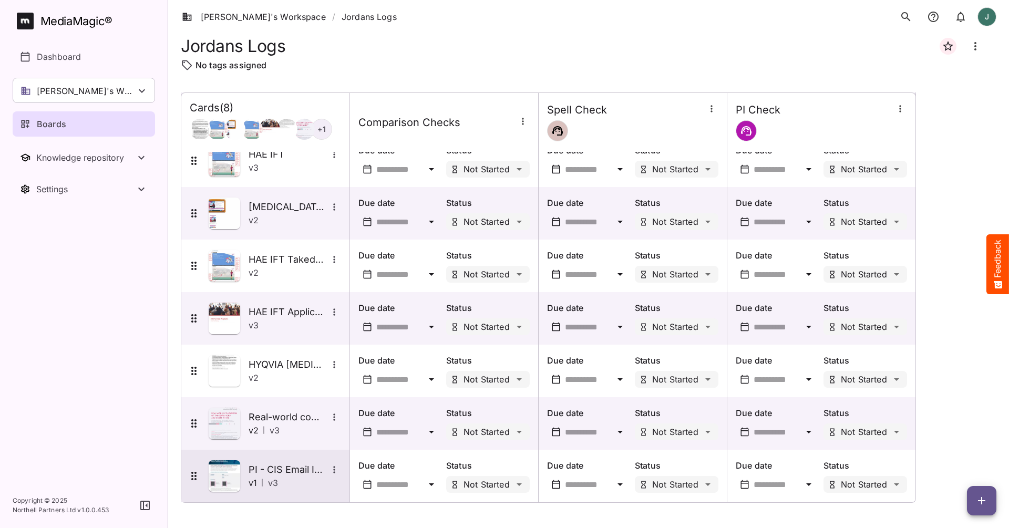
click at [232, 479] on img at bounding box center [225, 476] width 32 height 32
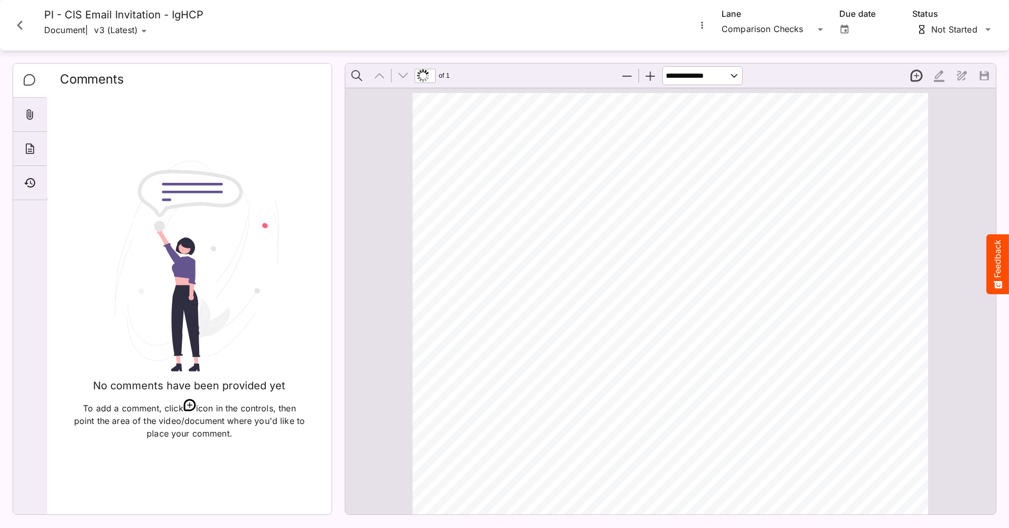
scroll to position [5, 0]
click at [703, 25] on icon "More options for PI - CIS Email Invitation - IgHCP" at bounding box center [702, 25] width 11 height 11
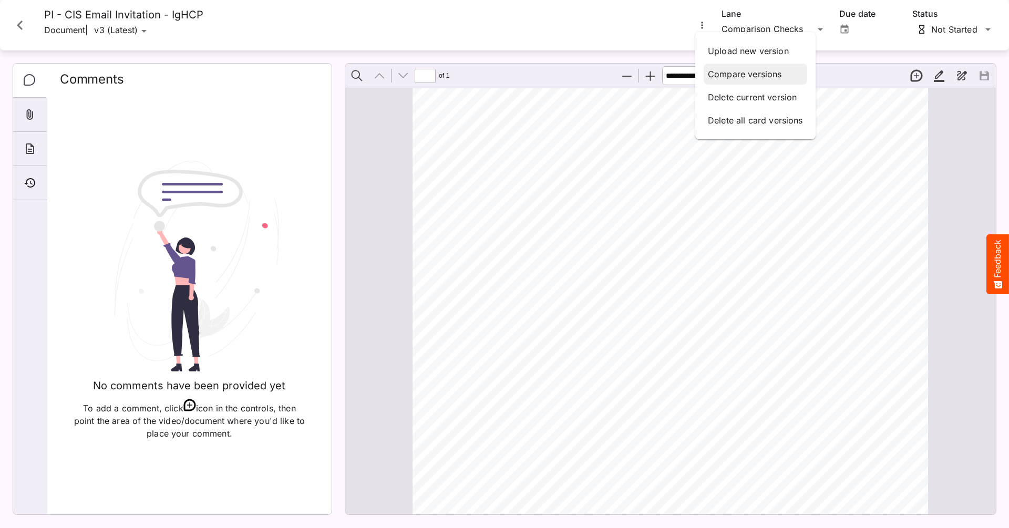
click at [733, 76] on p "Compare versions" at bounding box center [755, 74] width 95 height 13
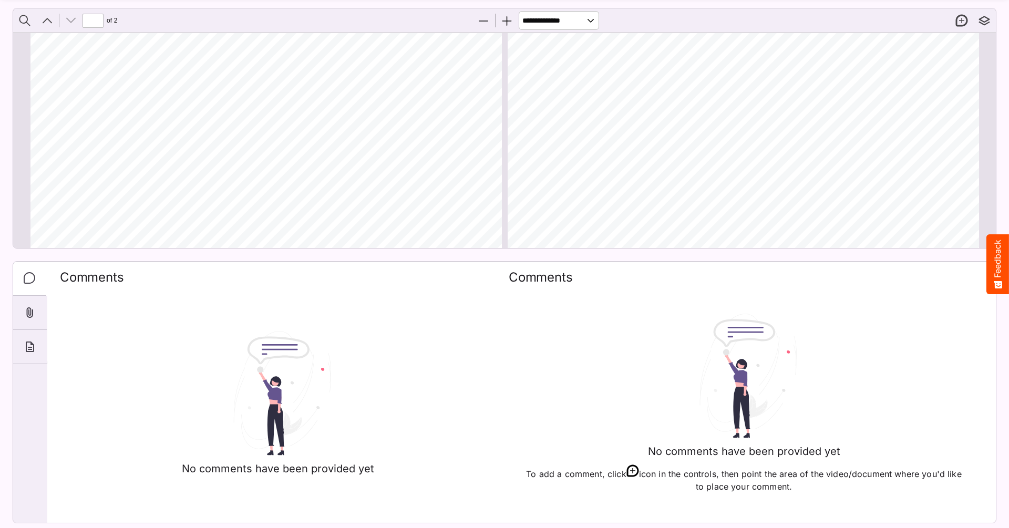
type input "*"
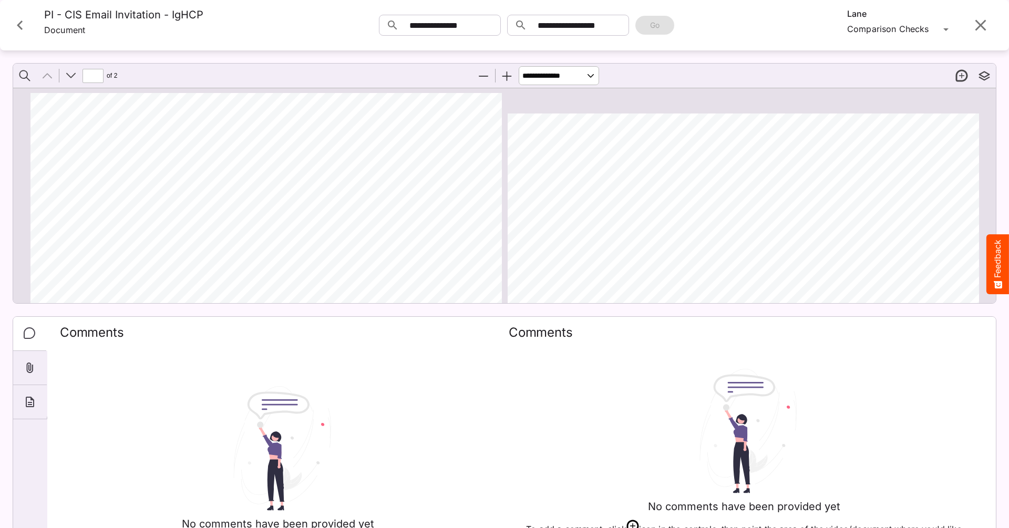
click at [21, 29] on icon "Close card" at bounding box center [20, 24] width 6 height 9
click at [21, 29] on rect at bounding box center [25, 21] width 17 height 17
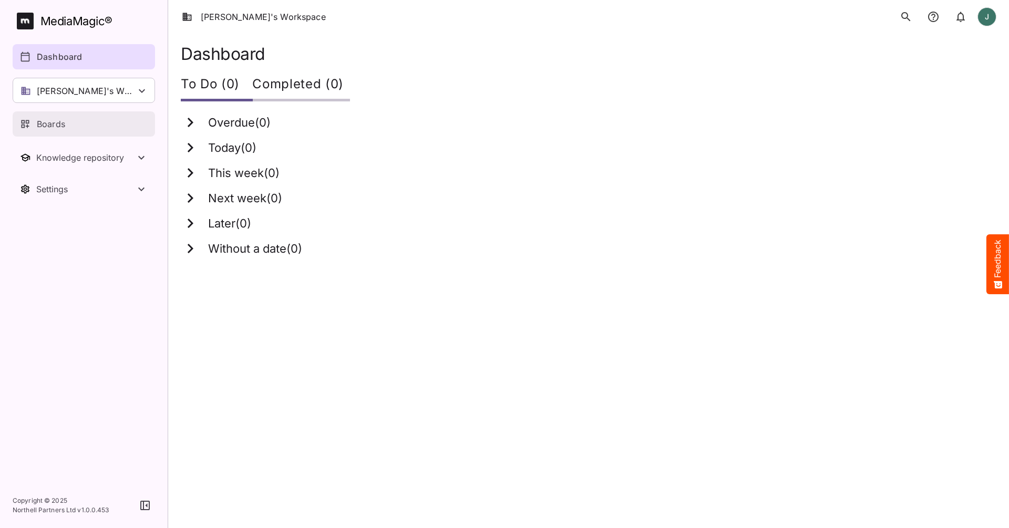
click at [99, 125] on div "Boards" at bounding box center [84, 124] width 129 height 13
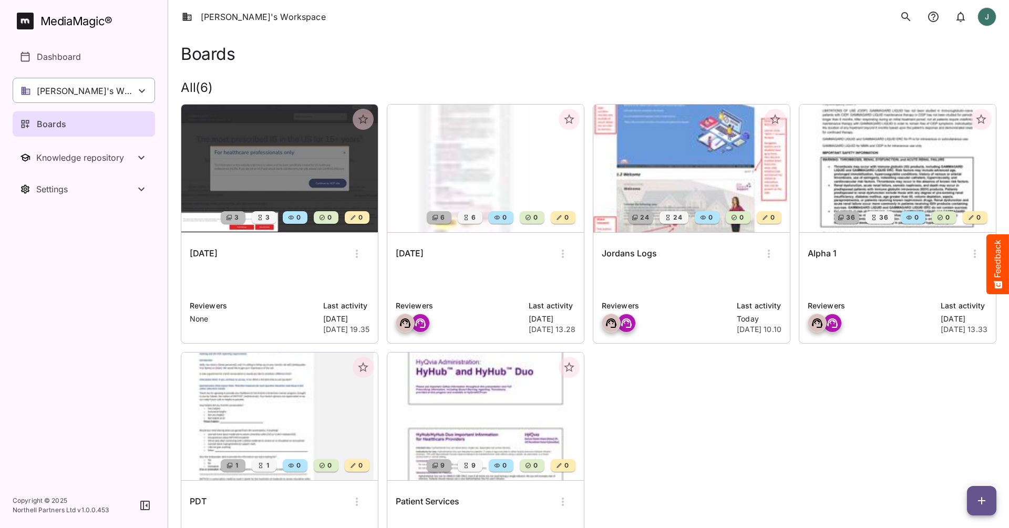
click at [69, 86] on p "[PERSON_NAME]'s Workspace" at bounding box center [86, 91] width 99 height 13
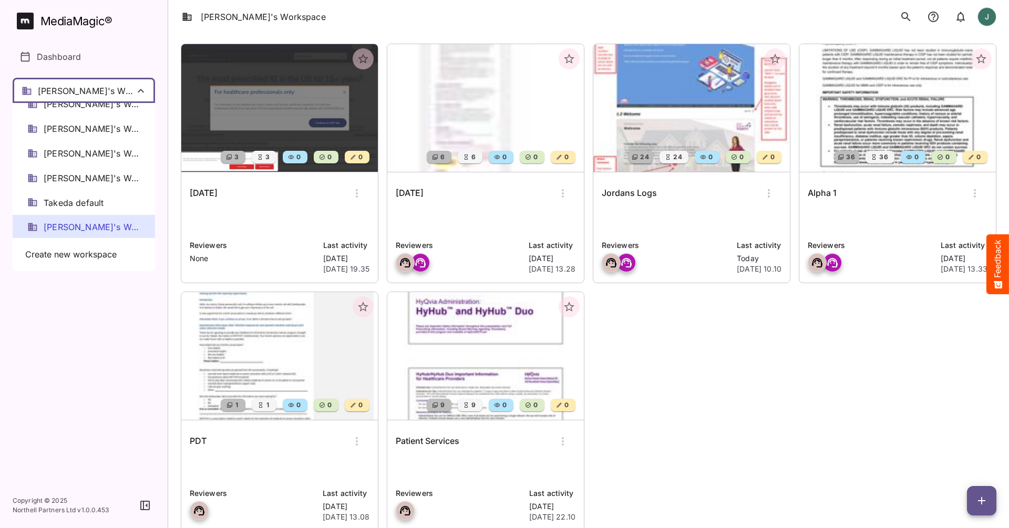
scroll to position [55, 0]
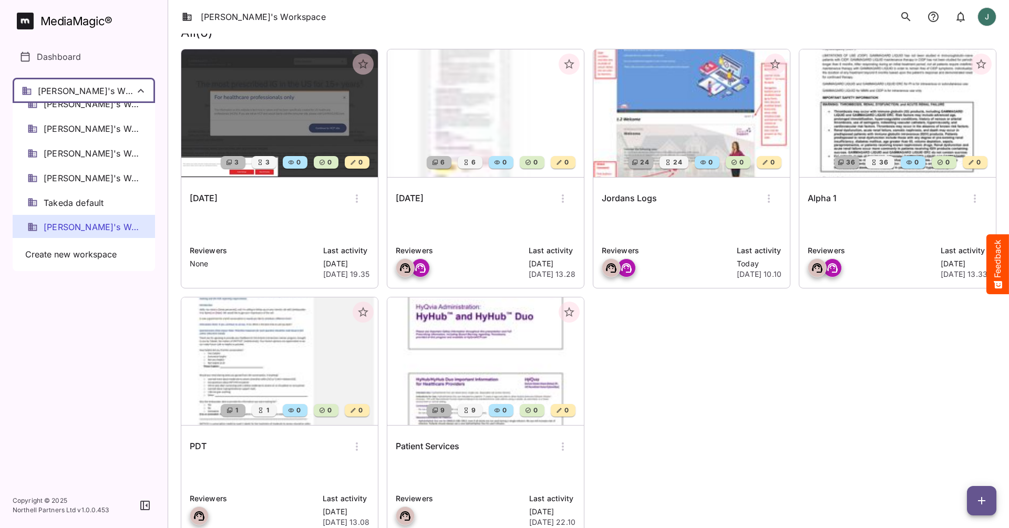
click at [667, 79] on div at bounding box center [504, 264] width 1009 height 528
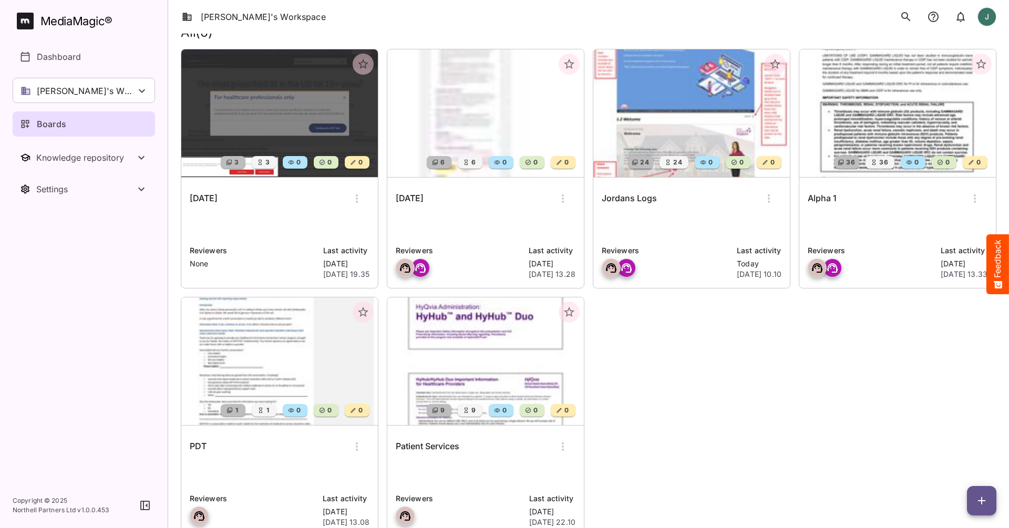
click at [670, 100] on img at bounding box center [691, 113] width 196 height 128
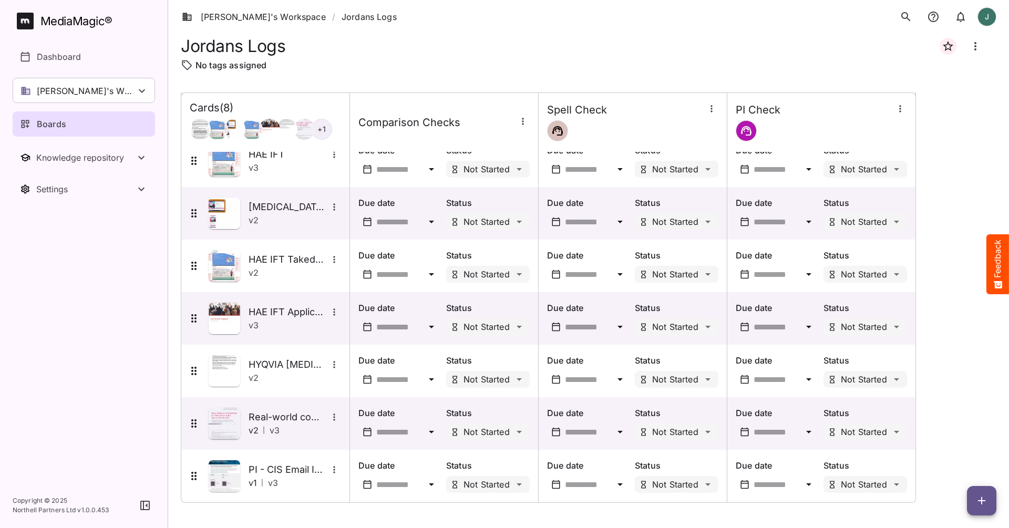
scroll to position [70, 0]
click at [984, 491] on icon "button" at bounding box center [981, 500] width 13 height 13
click at [962, 436] on p "Add new card" at bounding box center [955, 433] width 57 height 13
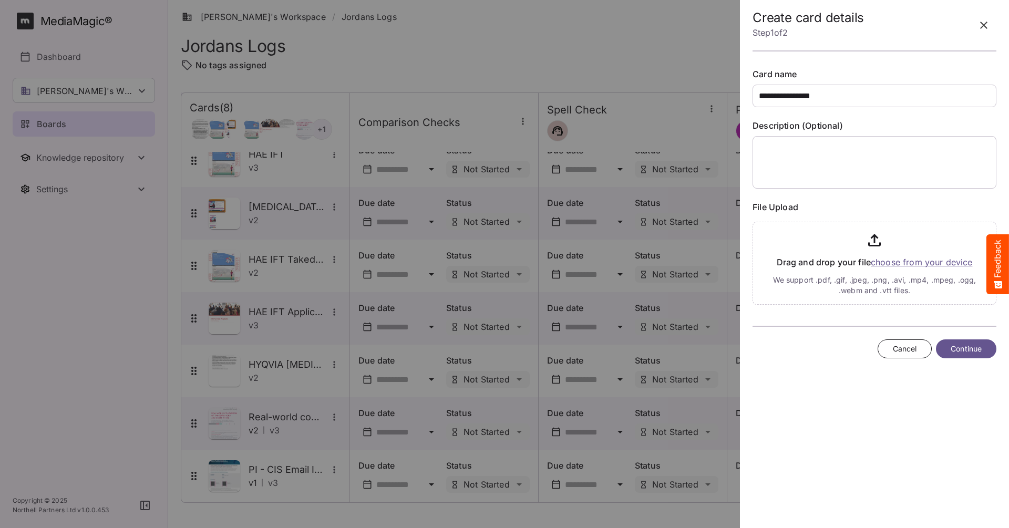
type input "**********"
click at [853, 187] on textarea at bounding box center [874, 162] width 244 height 53
type textarea "**"
click at [805, 381] on div "**********" at bounding box center [874, 264] width 261 height 528
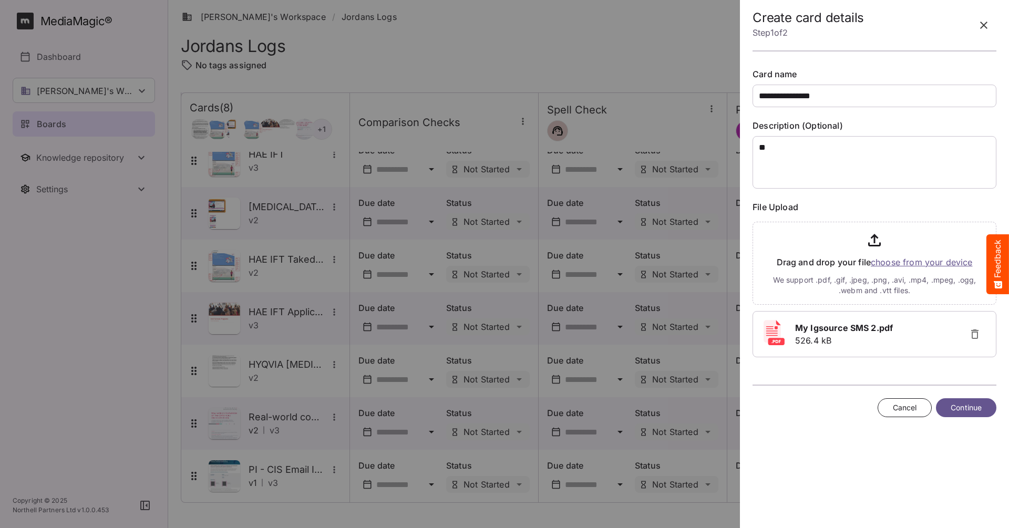
click at [973, 405] on span "Continue" at bounding box center [965, 407] width 31 height 13
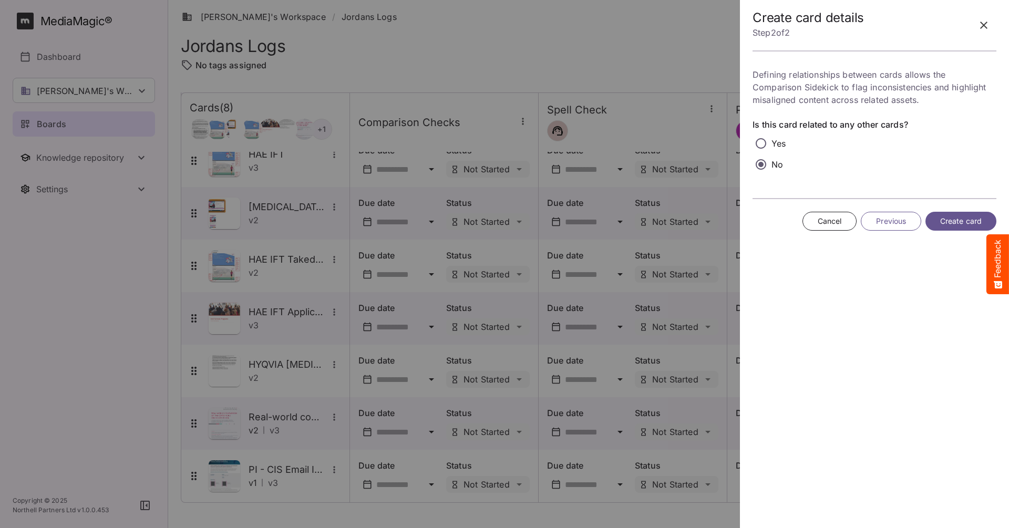
click at [948, 215] on span "Create card" at bounding box center [961, 221] width 42 height 13
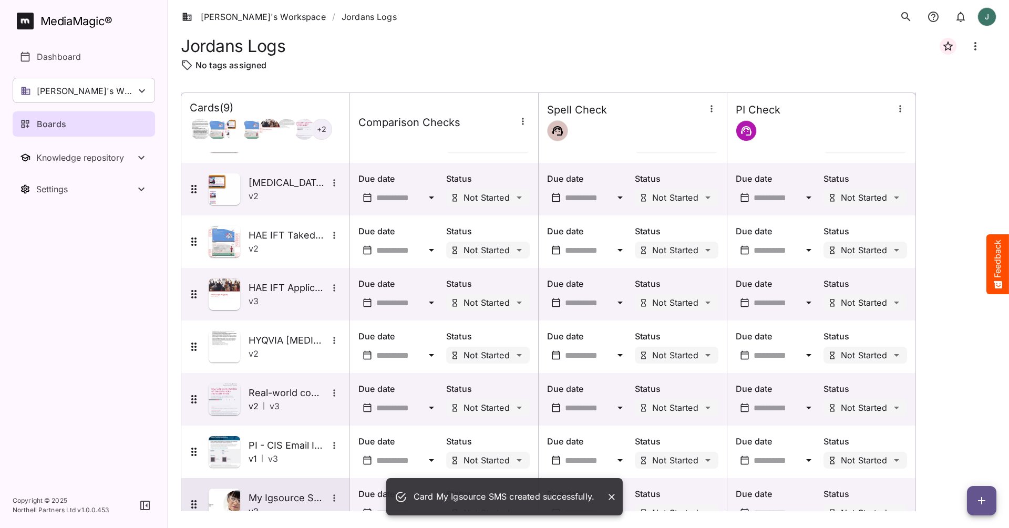
scroll to position [119, 0]
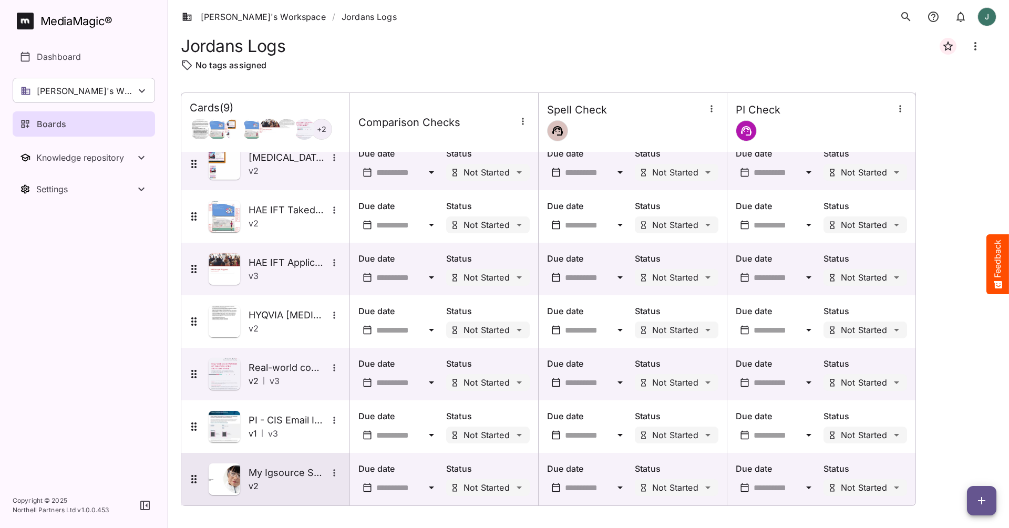
click at [224, 481] on img at bounding box center [225, 479] width 32 height 32
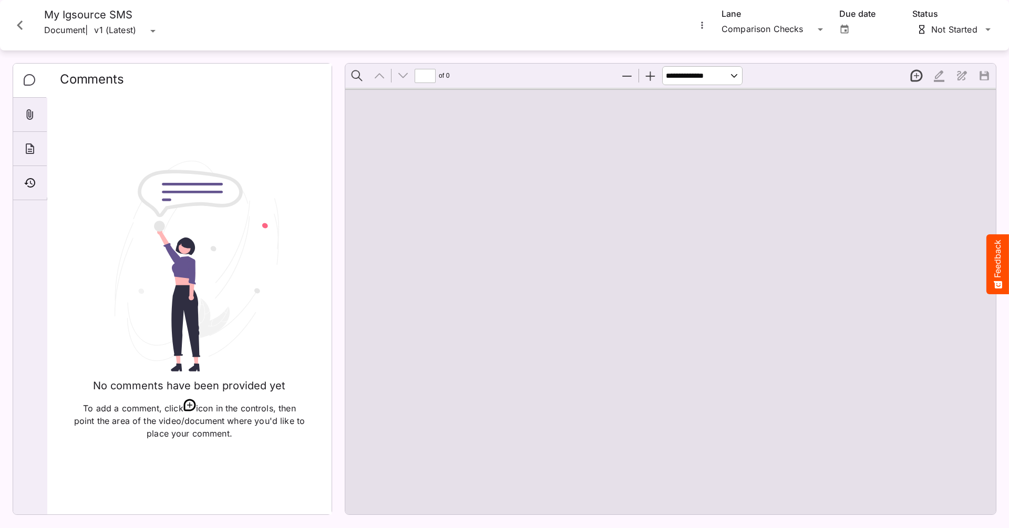
type input "*"
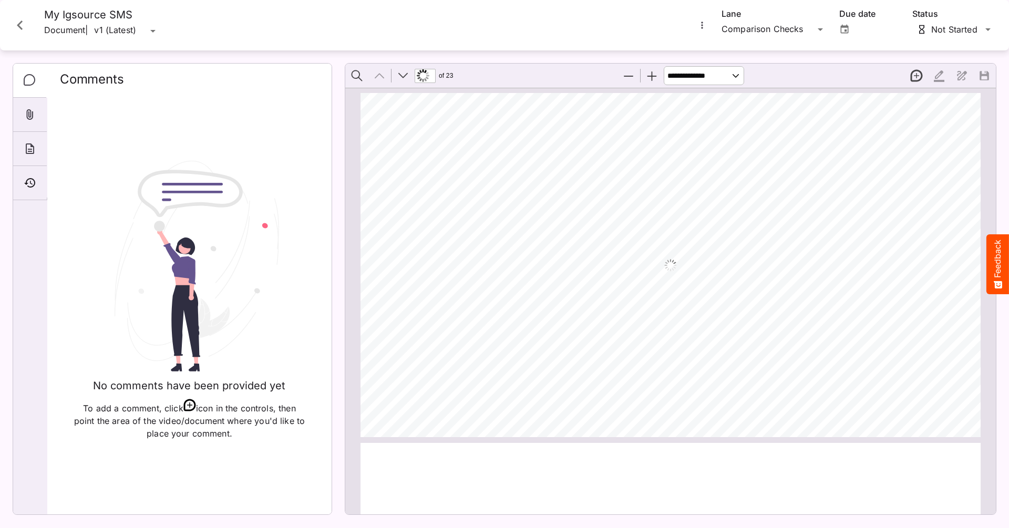
scroll to position [5, 0]
click at [705, 25] on icon "More options for My Igsource SMS" at bounding box center [702, 25] width 11 height 11
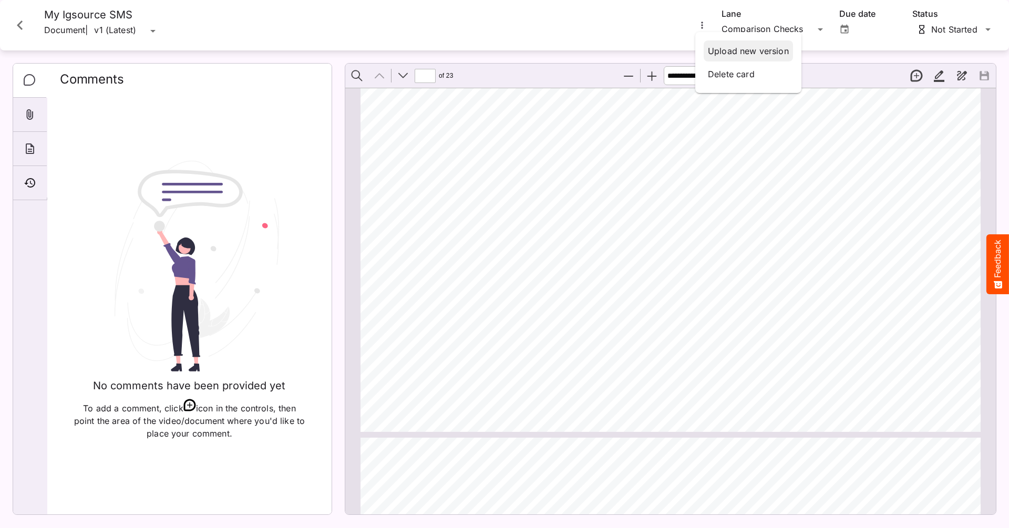
click at [722, 54] on p "Upload new version" at bounding box center [748, 51] width 81 height 13
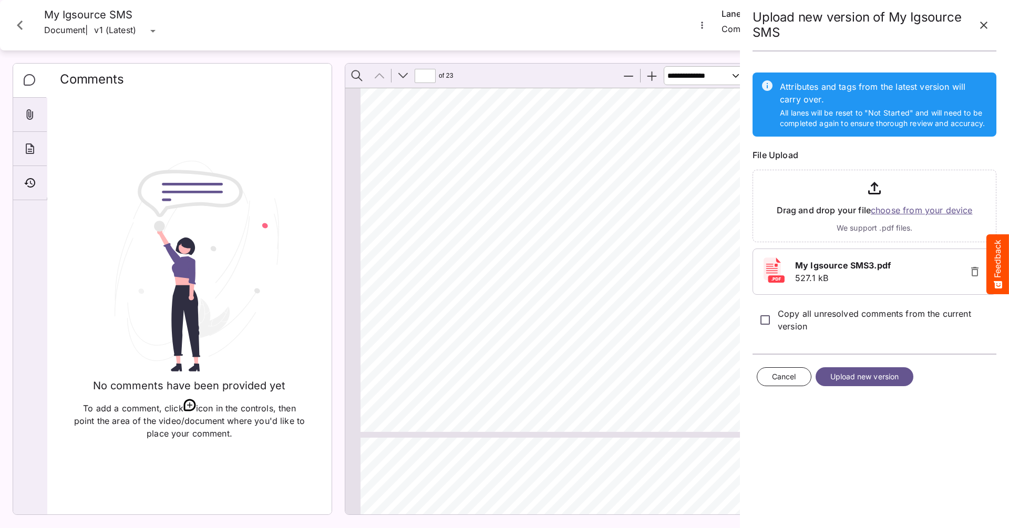
click at [874, 377] on span "Upload new version" at bounding box center [864, 376] width 69 height 13
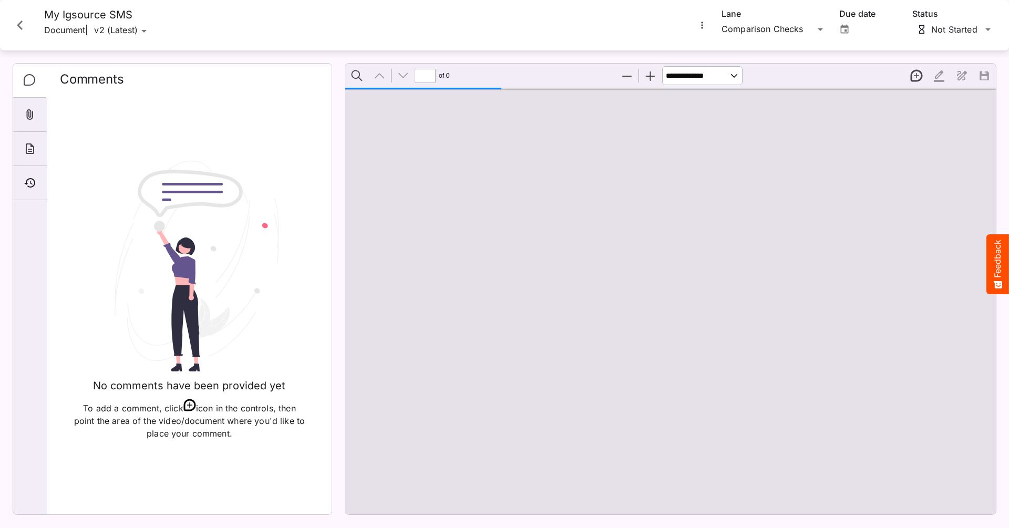
scroll to position [5, 0]
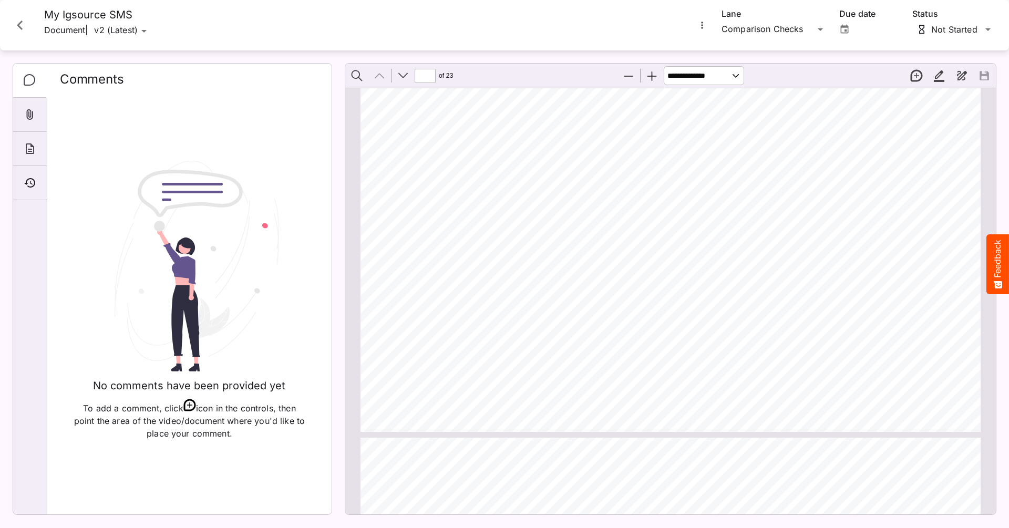
click at [701, 29] on icon "More options for My Igsource SMS" at bounding box center [702, 25] width 11 height 11
click at [728, 74] on p "Compare versions" at bounding box center [755, 74] width 95 height 13
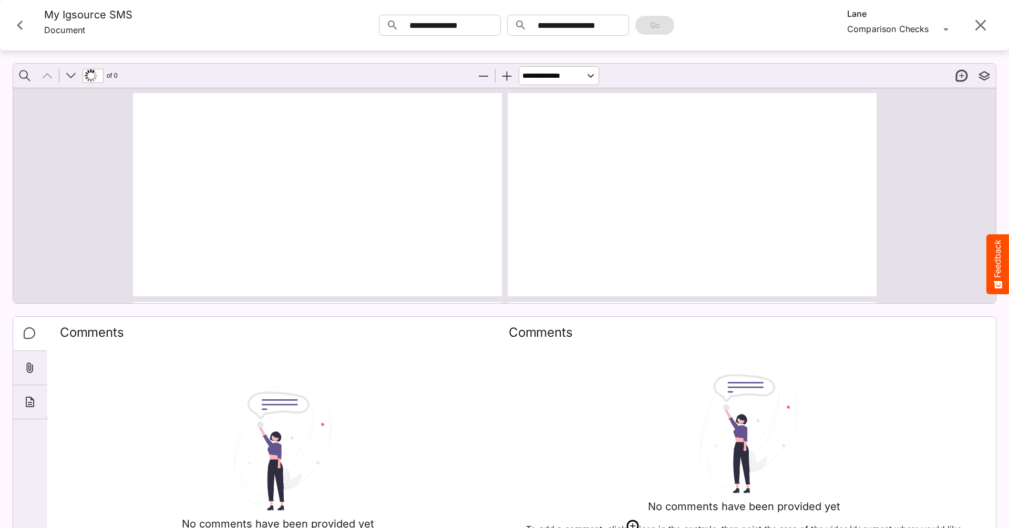
type input "*"
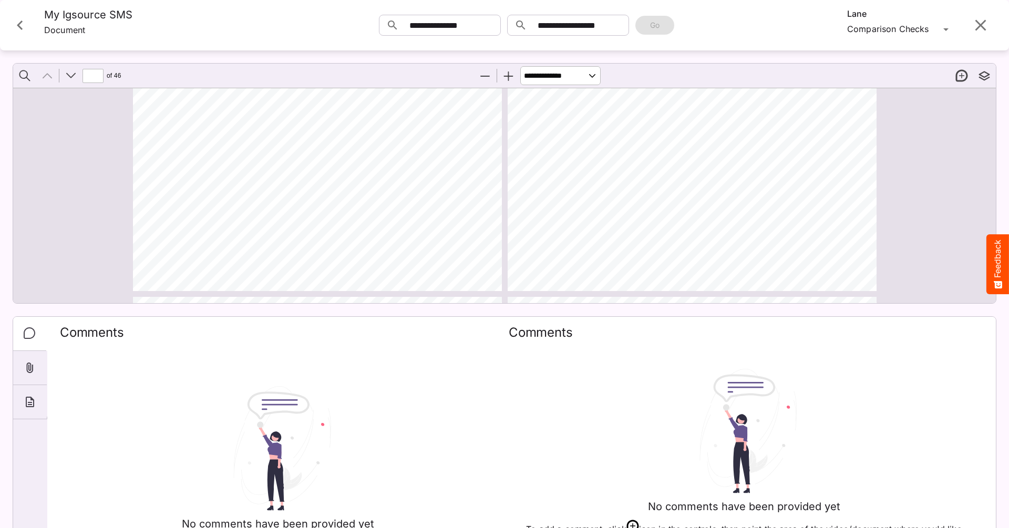
click at [21, 25] on icon "Close card" at bounding box center [20, 25] width 19 height 19
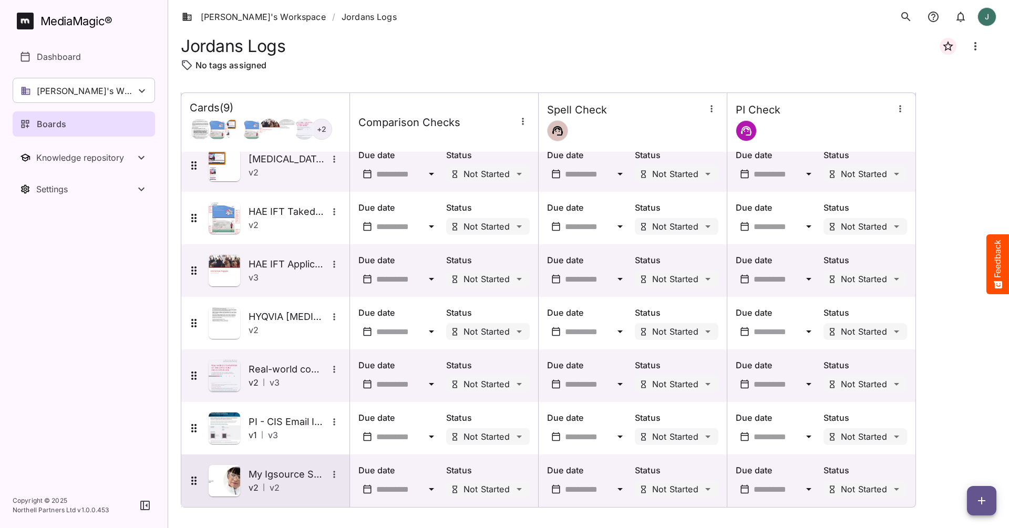
click at [235, 483] on img at bounding box center [225, 481] width 32 height 32
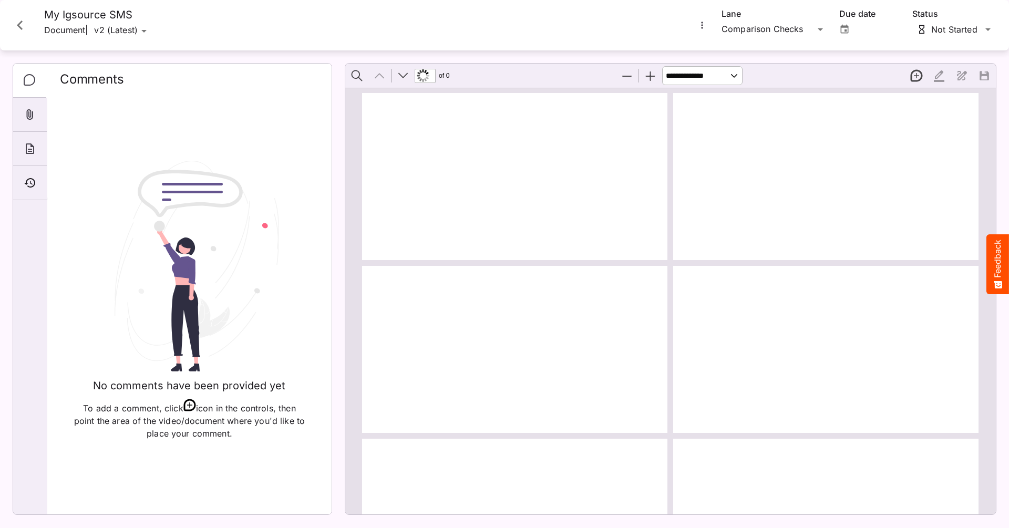
type input "*"
click at [705, 29] on icon "More options for My Igsource SMS" at bounding box center [702, 25] width 11 height 11
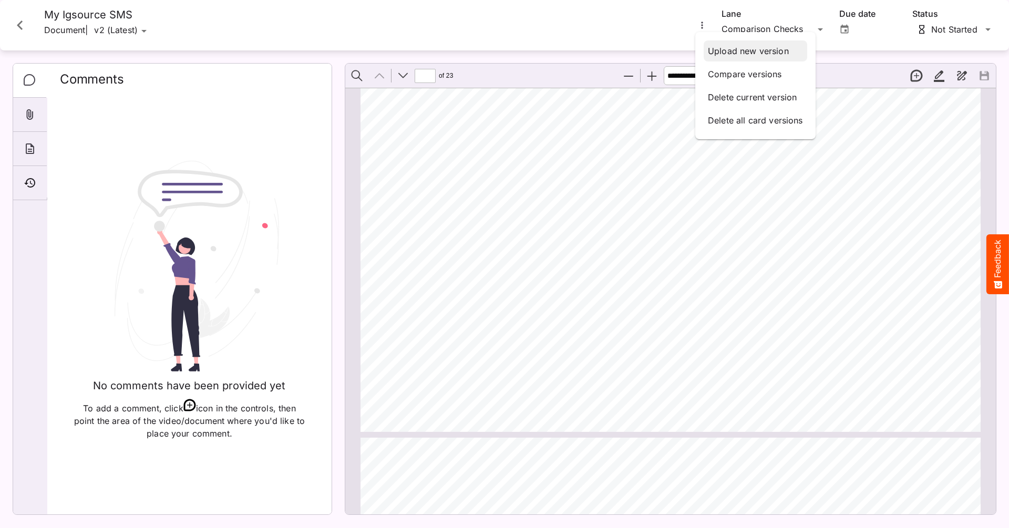
click at [749, 54] on p "Upload new version" at bounding box center [755, 51] width 95 height 13
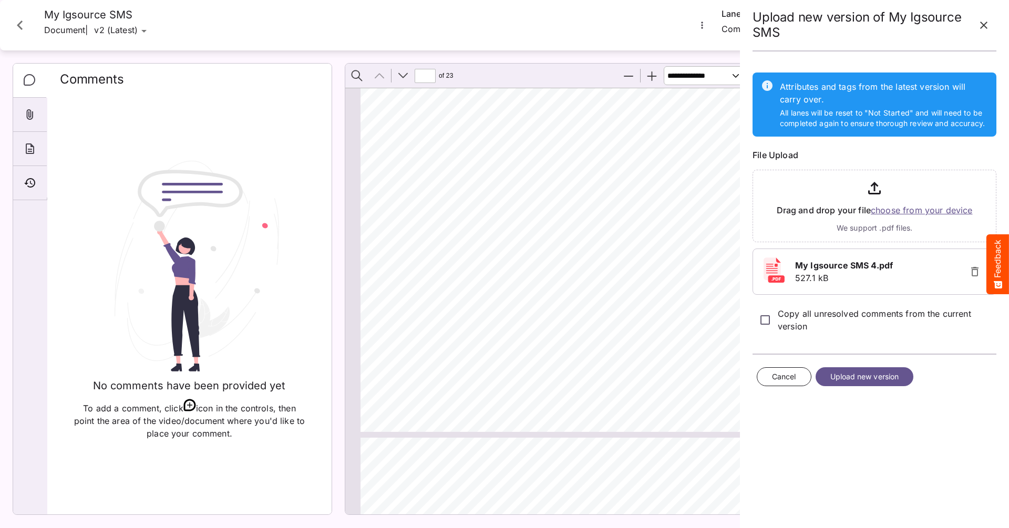
click at [883, 376] on span "Upload new version" at bounding box center [864, 376] width 69 height 13
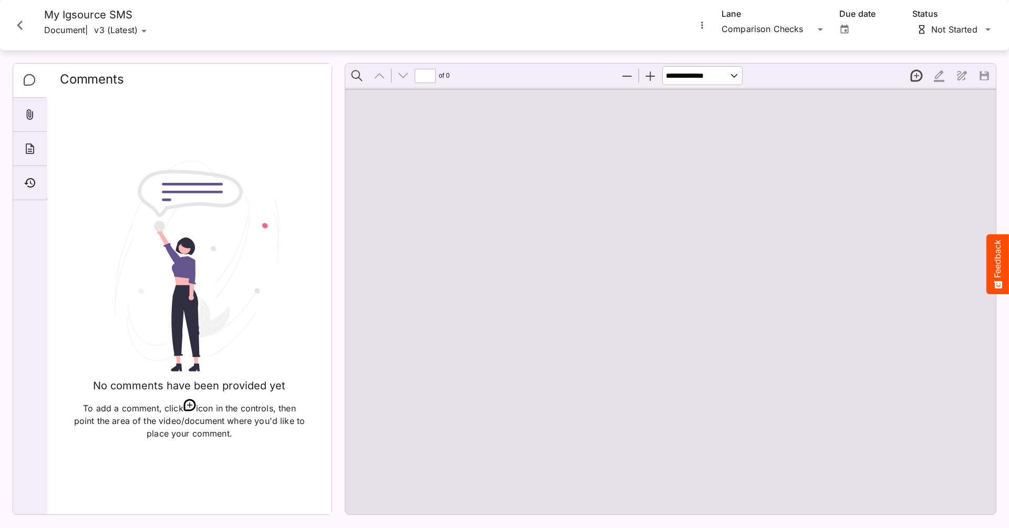
scroll to position [5, 0]
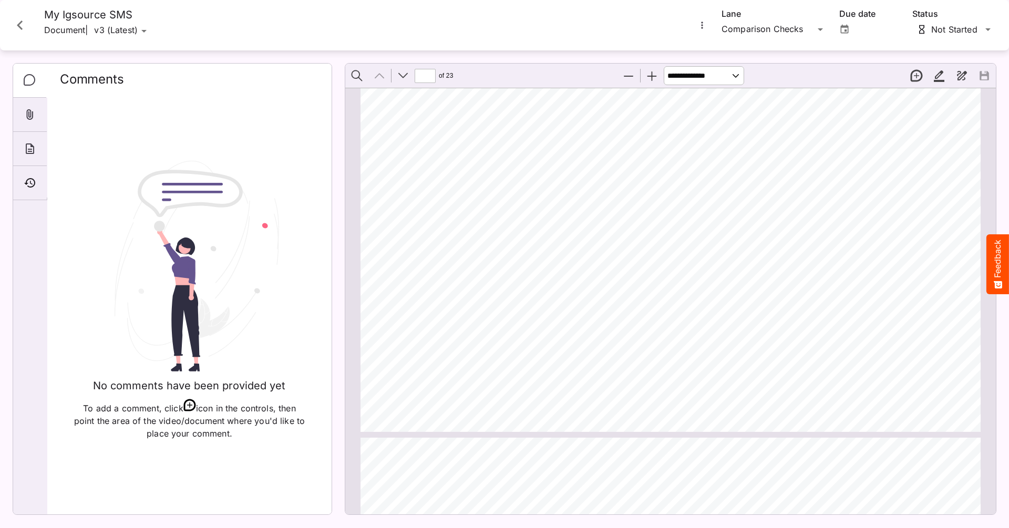
click at [696, 24] on button "More options for My Igsource SMS" at bounding box center [702, 25] width 14 height 14
click at [735, 74] on p "Compare versions" at bounding box center [755, 74] width 95 height 13
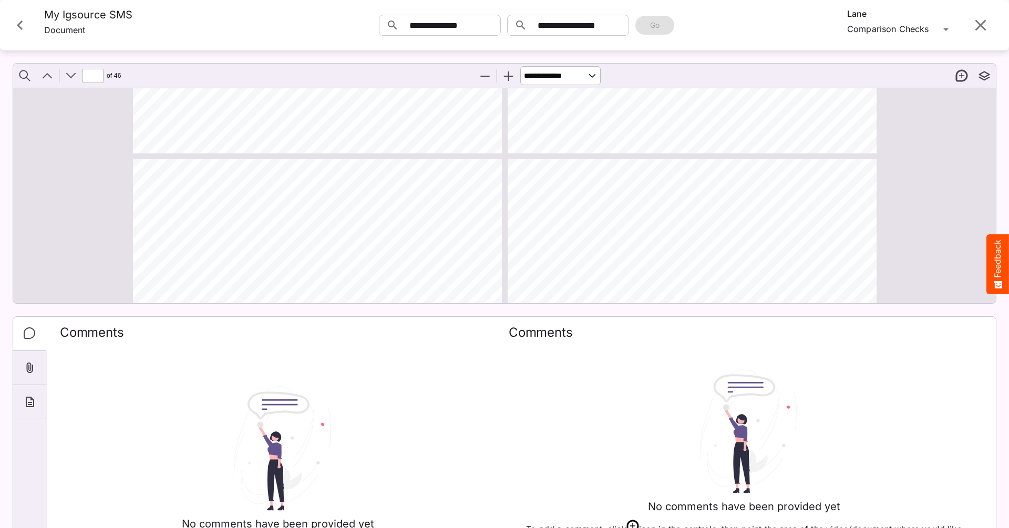
scroll to position [2859, 0]
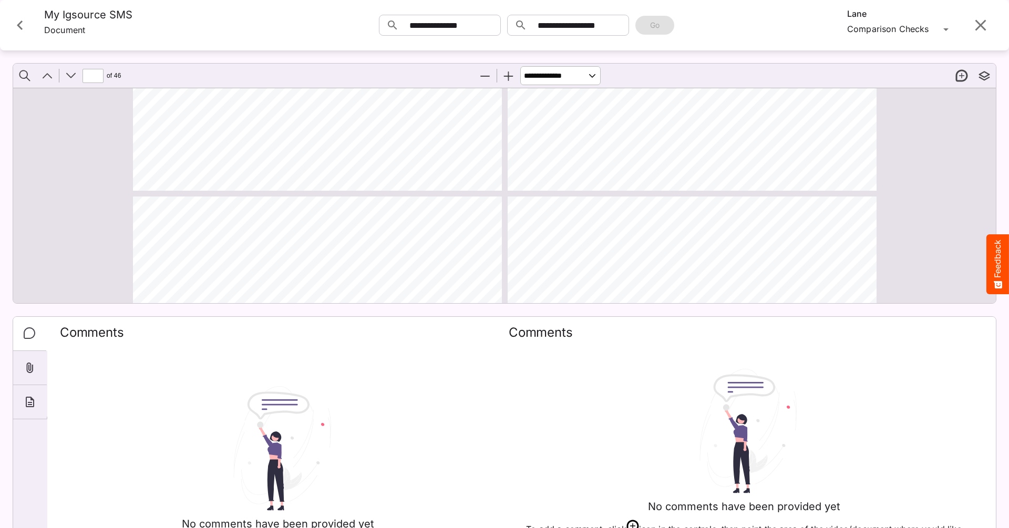
type input "*"
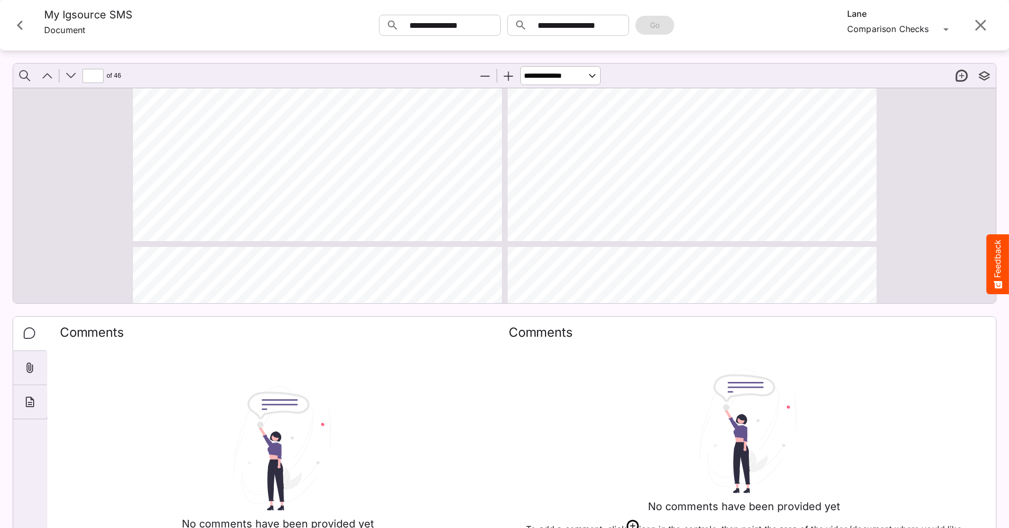
click at [22, 29] on icon "Close card" at bounding box center [20, 24] width 6 height 9
